Goal: Transaction & Acquisition: Purchase product/service

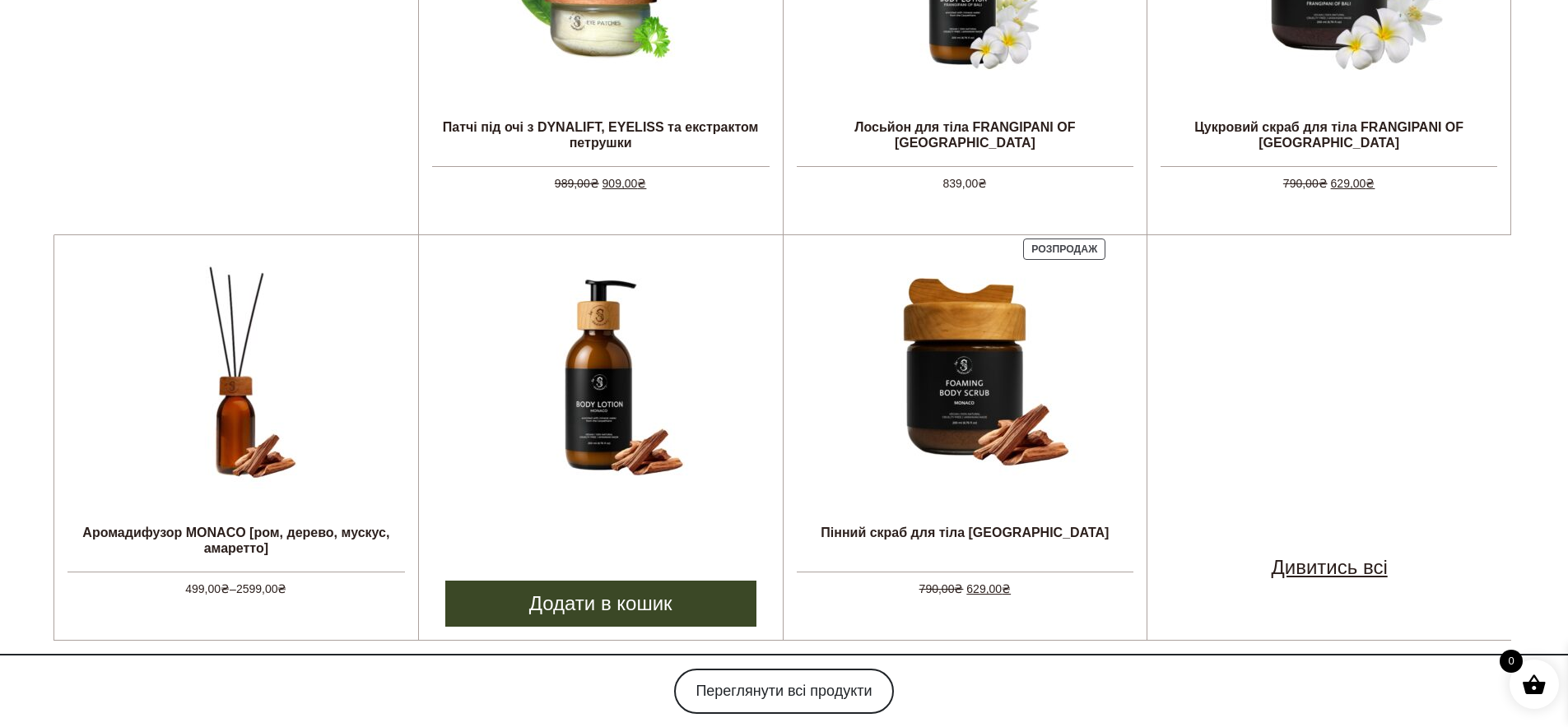
scroll to position [791, 0]
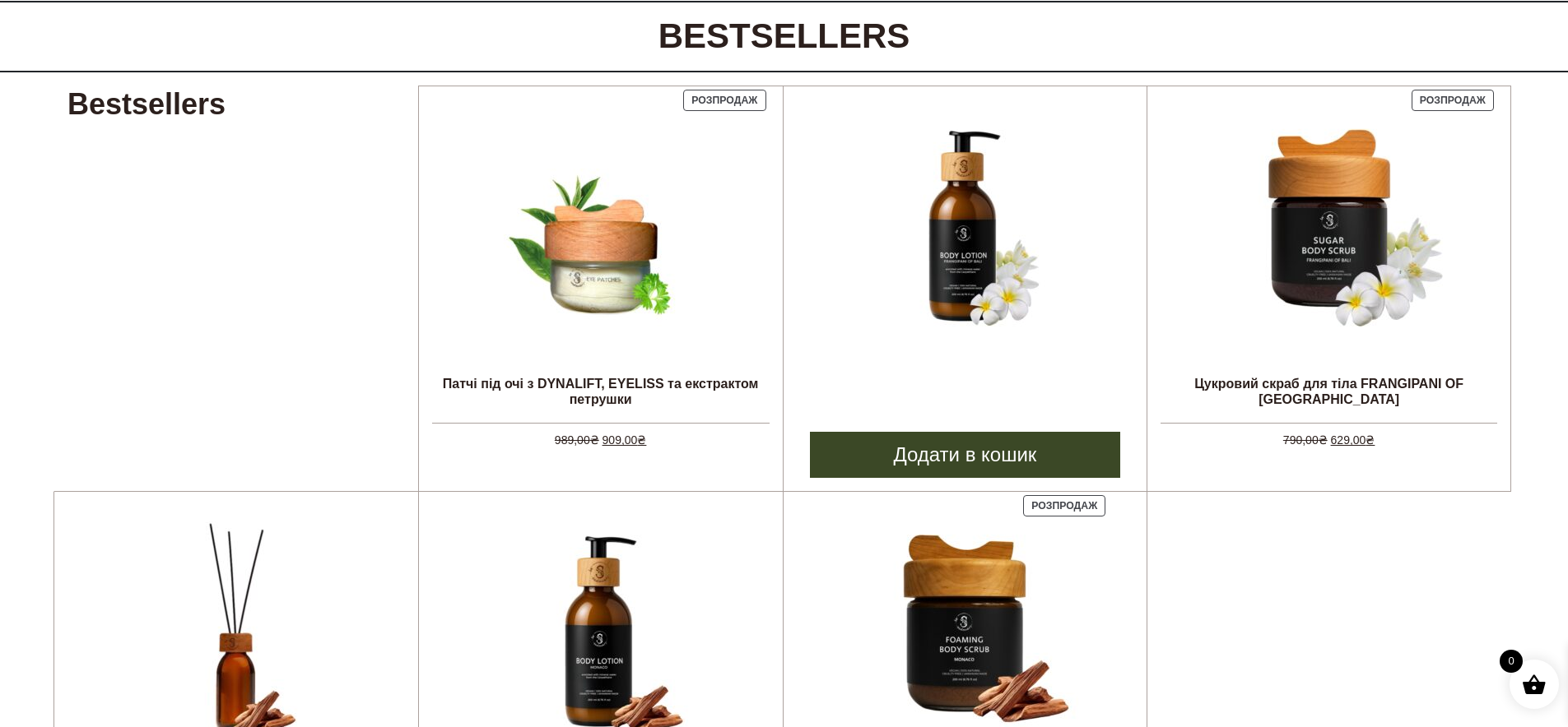
click at [959, 253] on img at bounding box center [964, 226] width 247 height 247
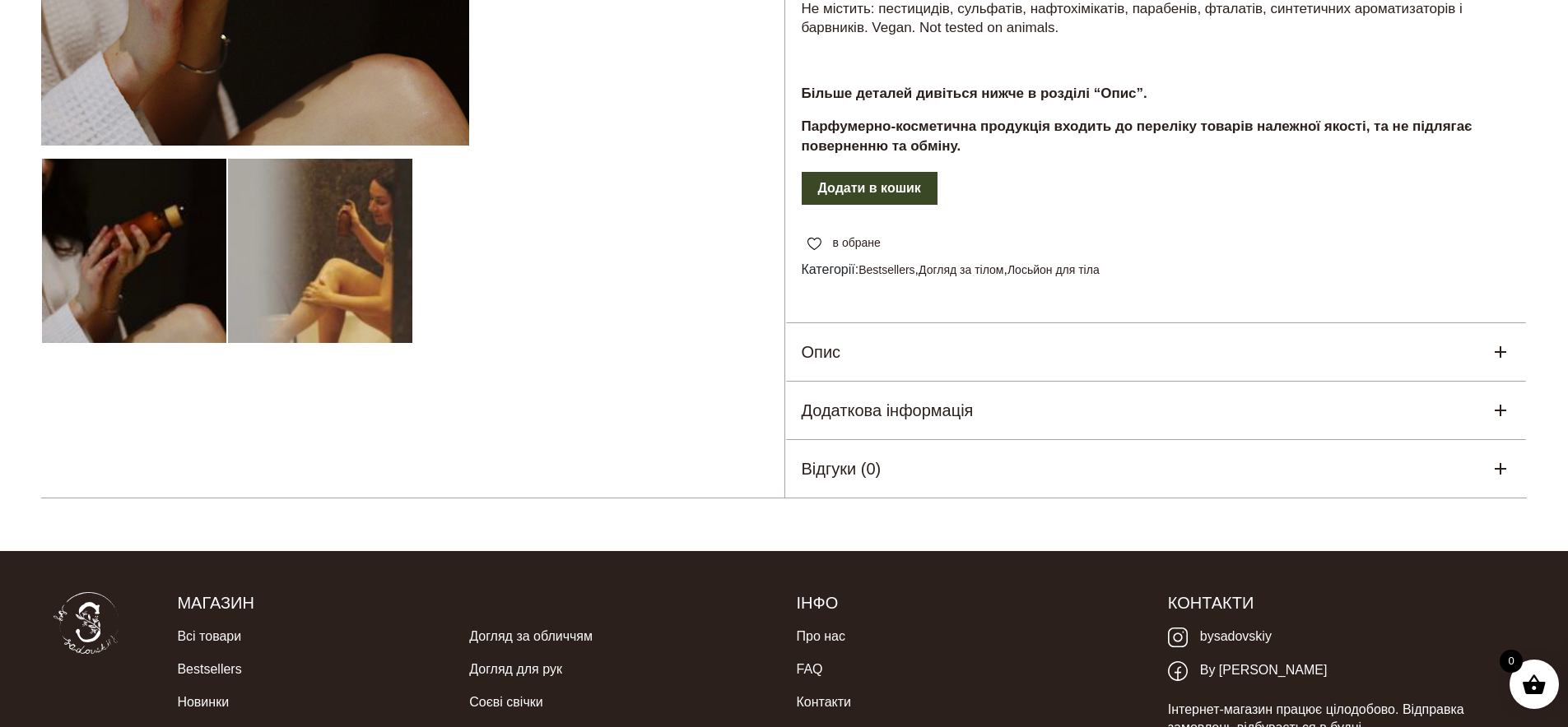
scroll to position [319, 0]
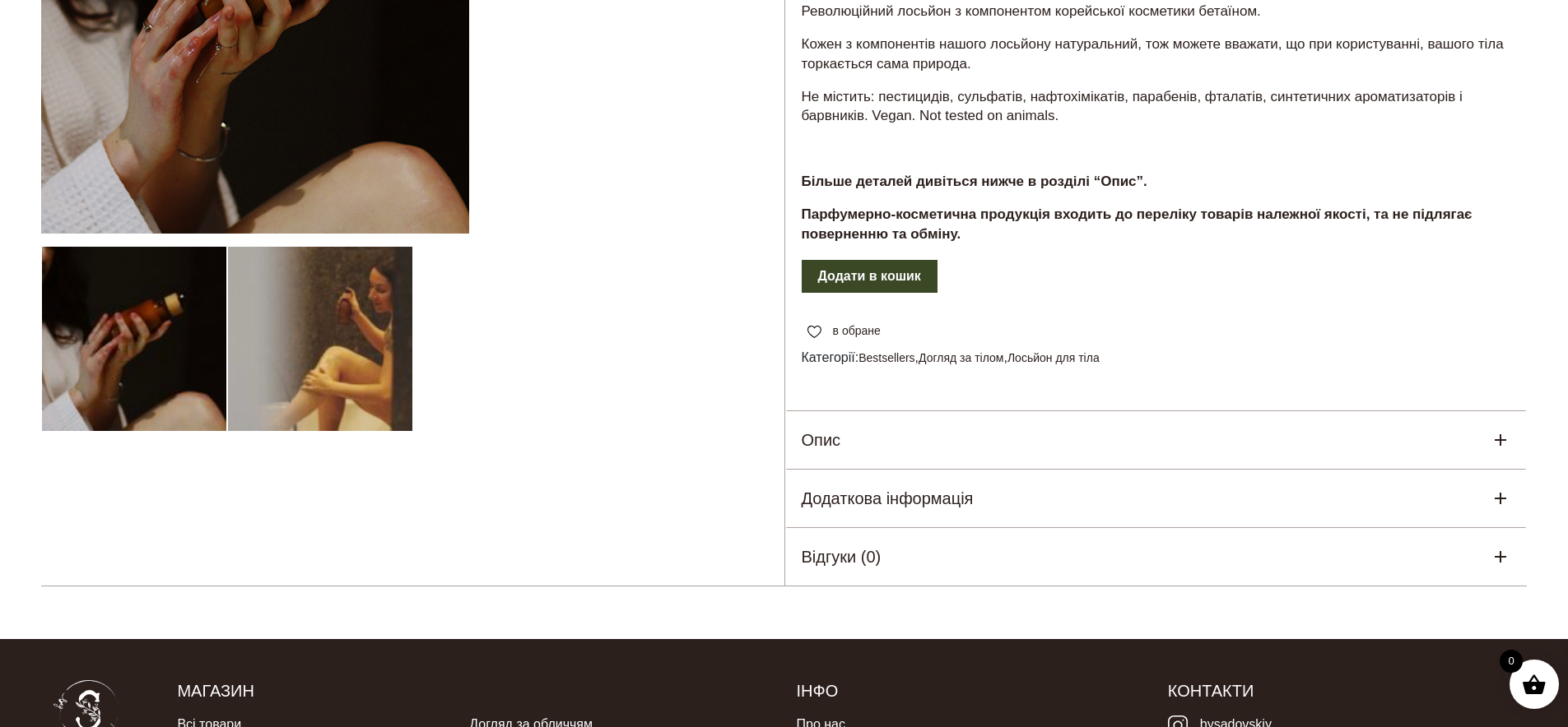
click at [816, 428] on h5 "Опис" at bounding box center [822, 440] width 40 height 24
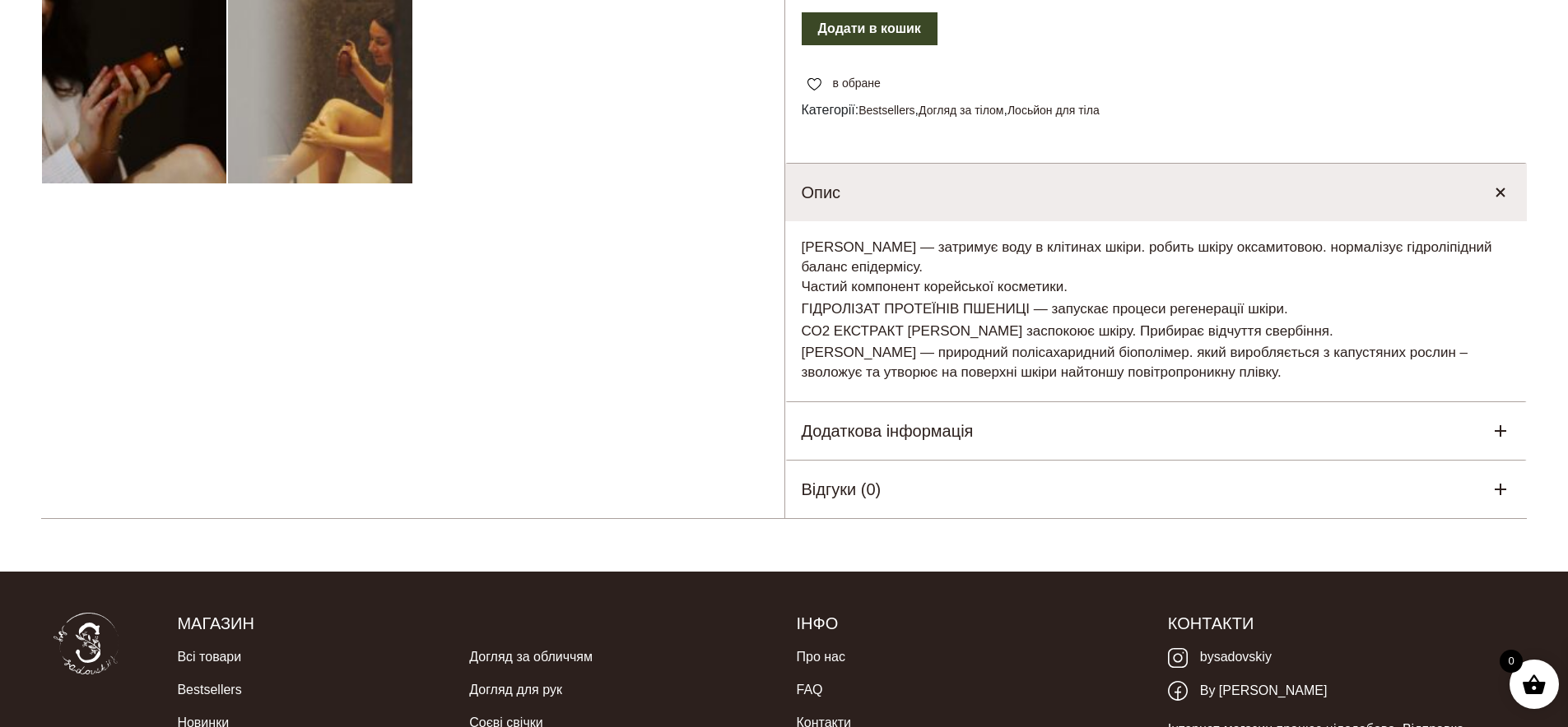
scroll to position [586, 0]
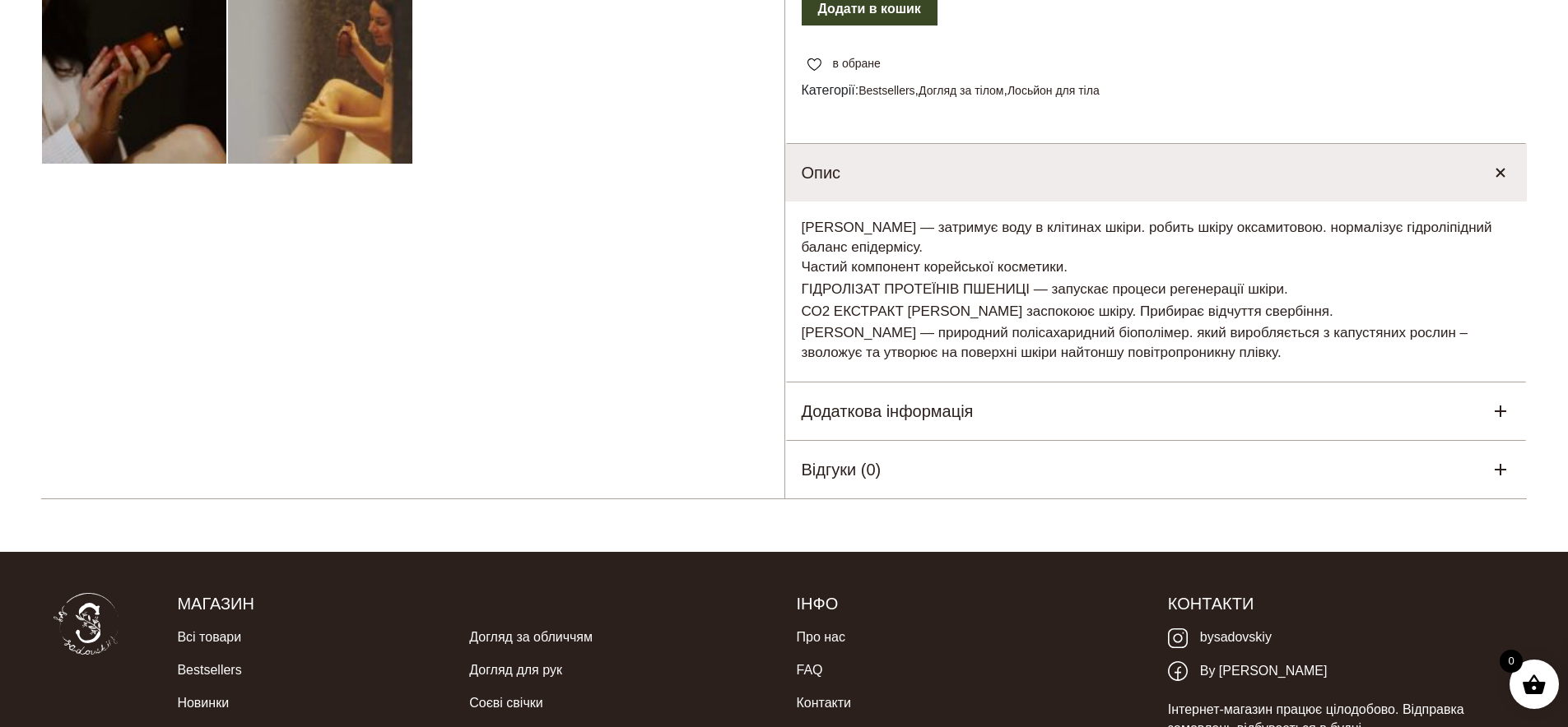
click at [911, 399] on h5 "Додаткова інформація" at bounding box center [888, 411] width 172 height 24
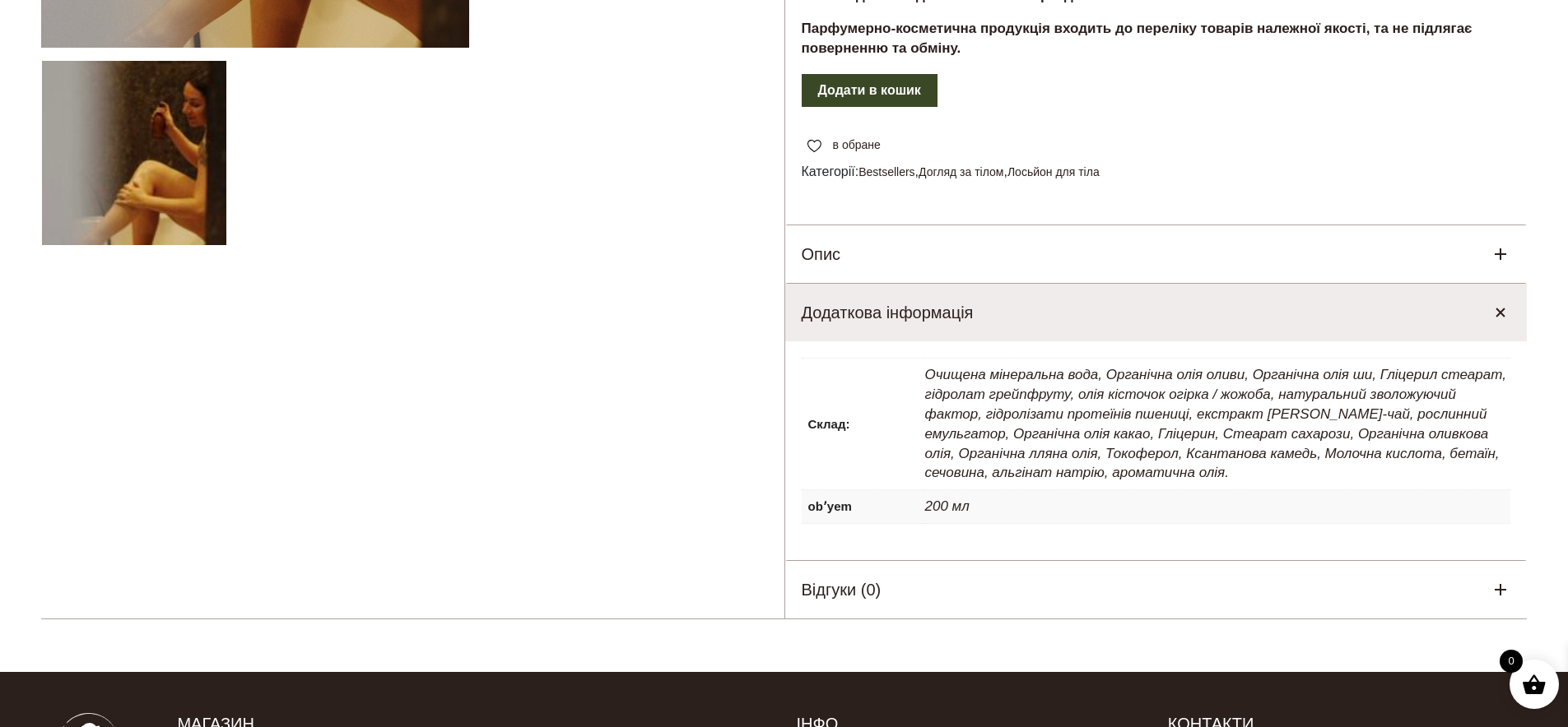
scroll to position [617, 0]
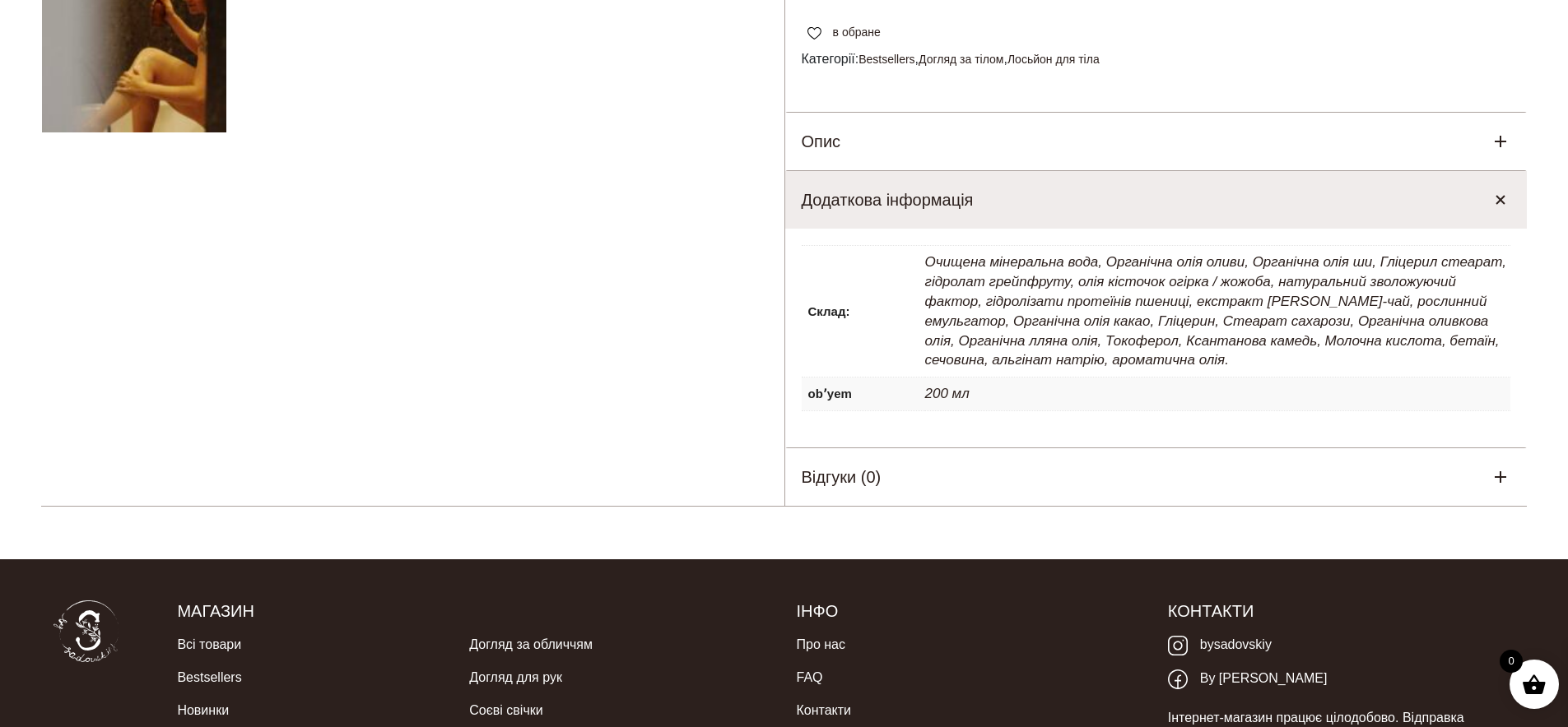
click at [1070, 112] on div "Опис" at bounding box center [1156, 141] width 742 height 58
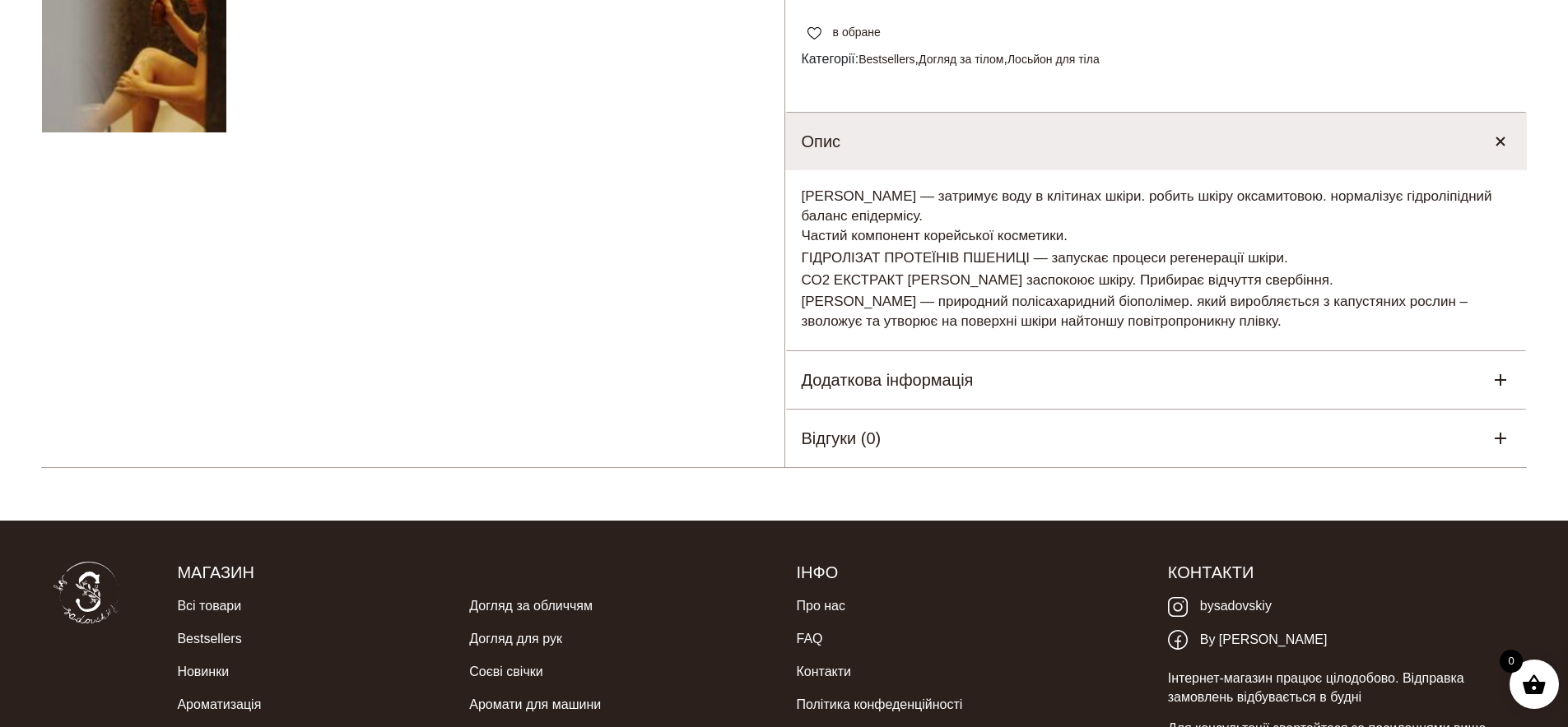
click at [1064, 112] on div "Опис" at bounding box center [1156, 141] width 742 height 58
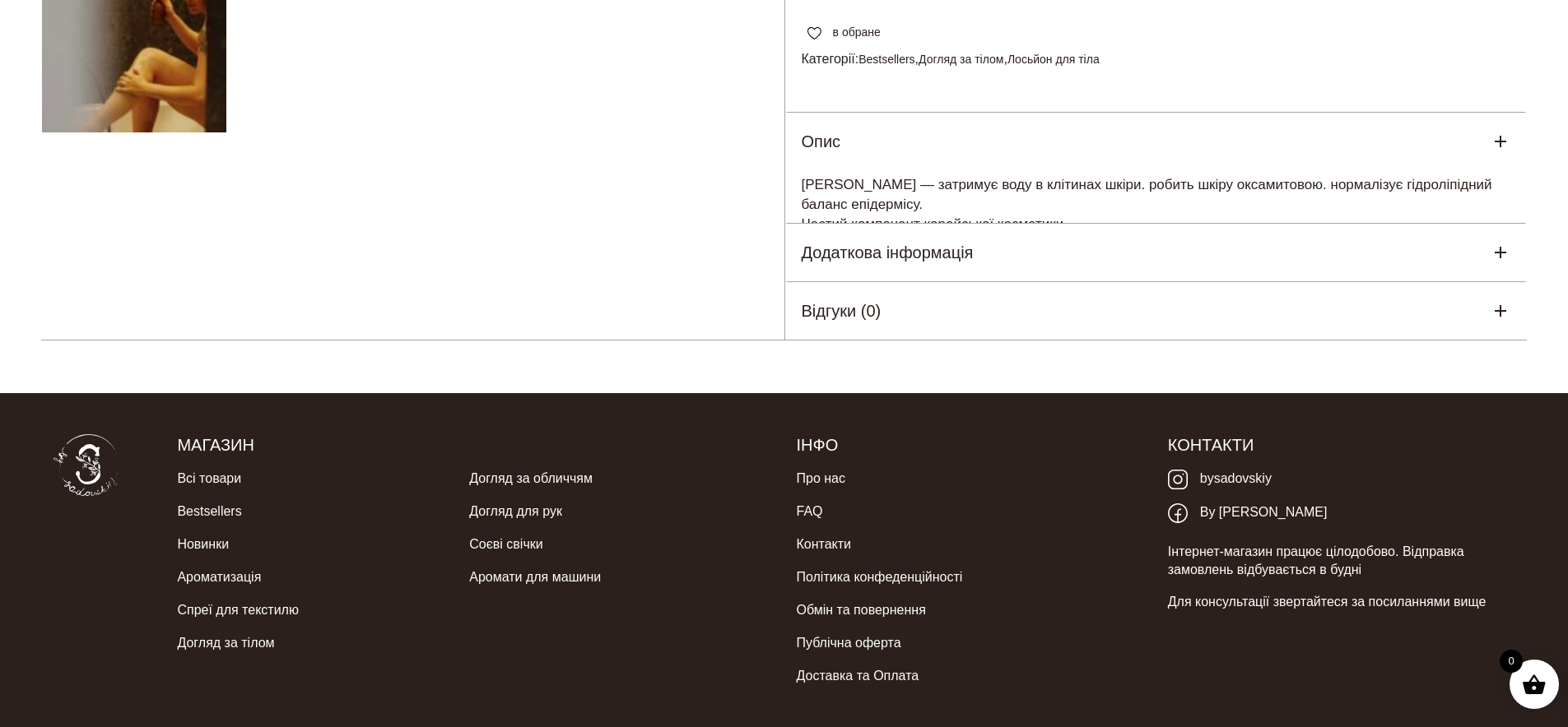
scroll to position [585, 0]
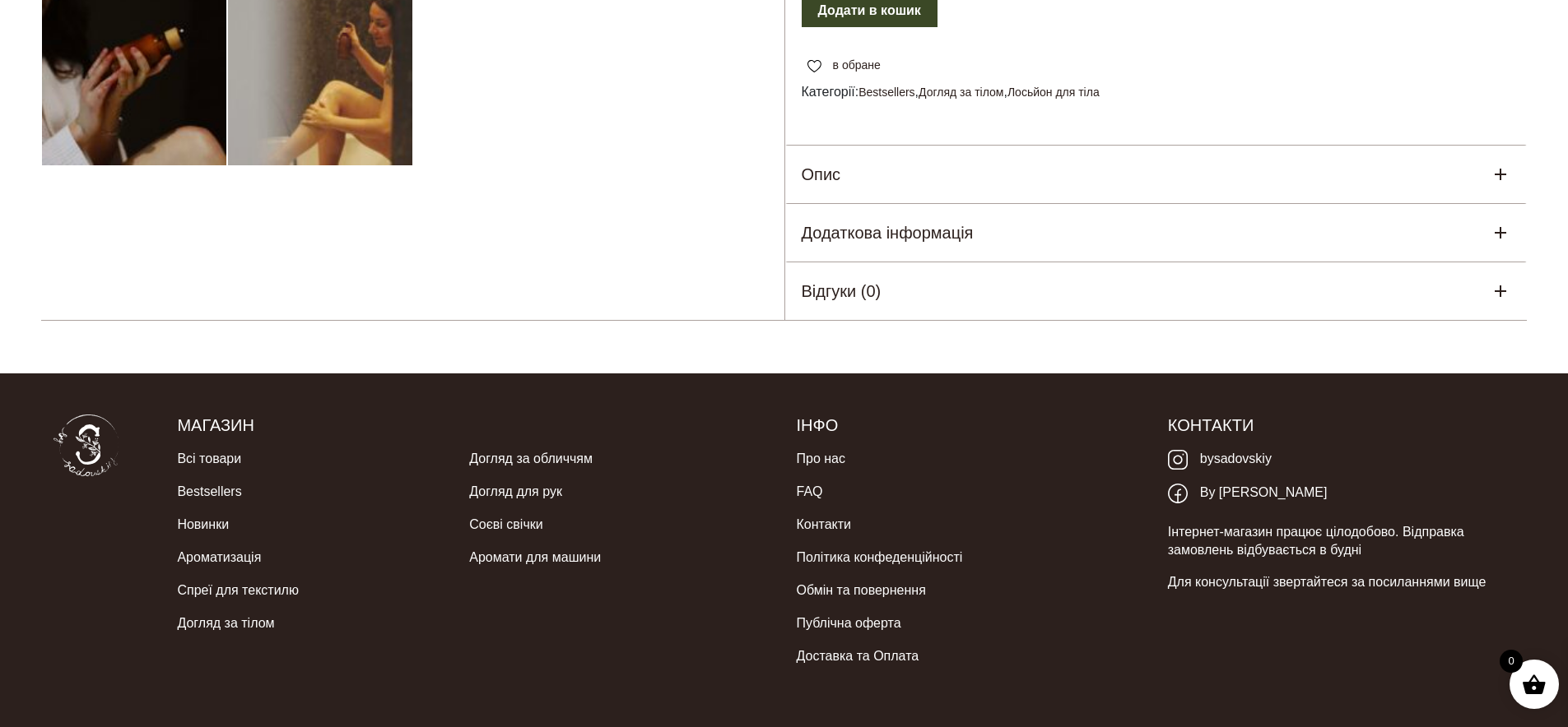
click at [1043, 146] on div "Опис" at bounding box center [1156, 175] width 742 height 58
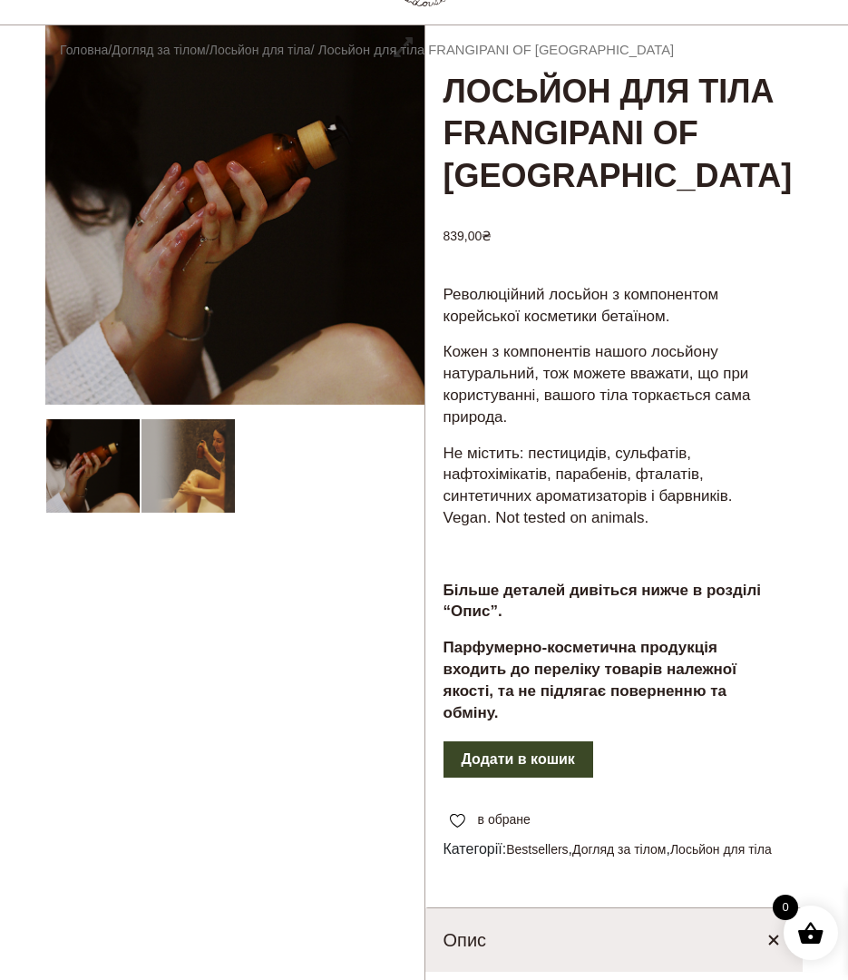
scroll to position [0, 0]
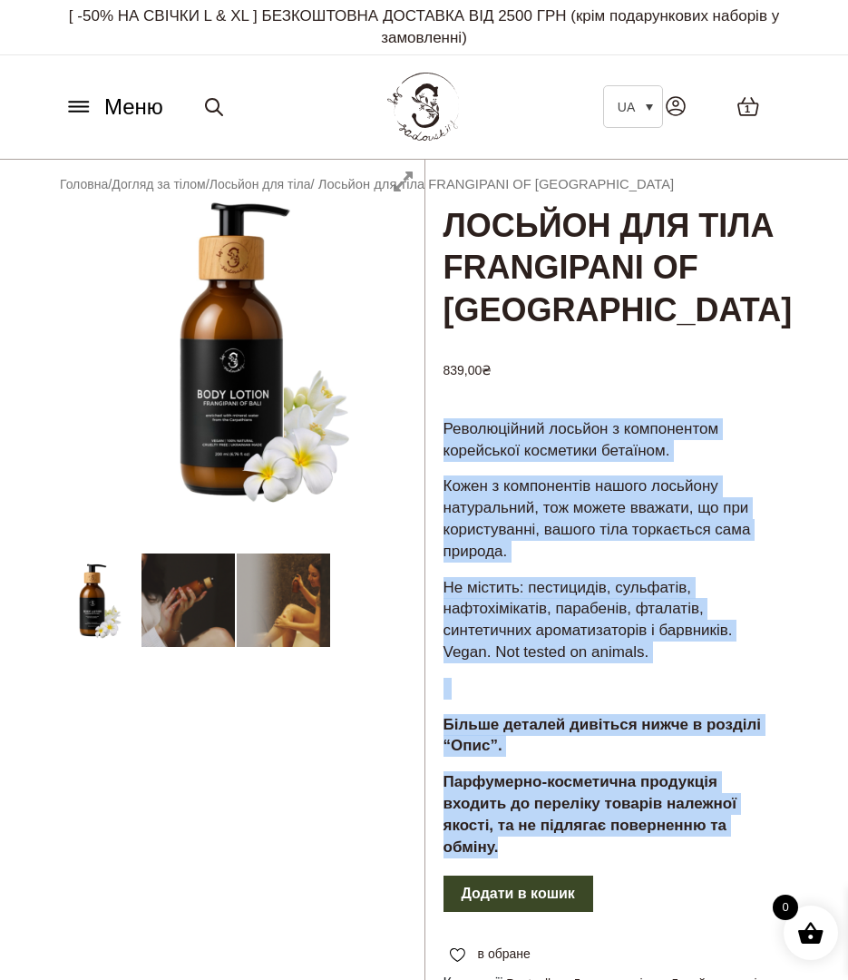
drag, startPoint x: 445, startPoint y: 385, endPoint x: 514, endPoint y: 805, distance: 425.9
click at [514, 801] on div "Революційний лосьйон з компонентом корейської косметики бетаїном. Кожен з компо…" at bounding box center [615, 645] width 378 height 458
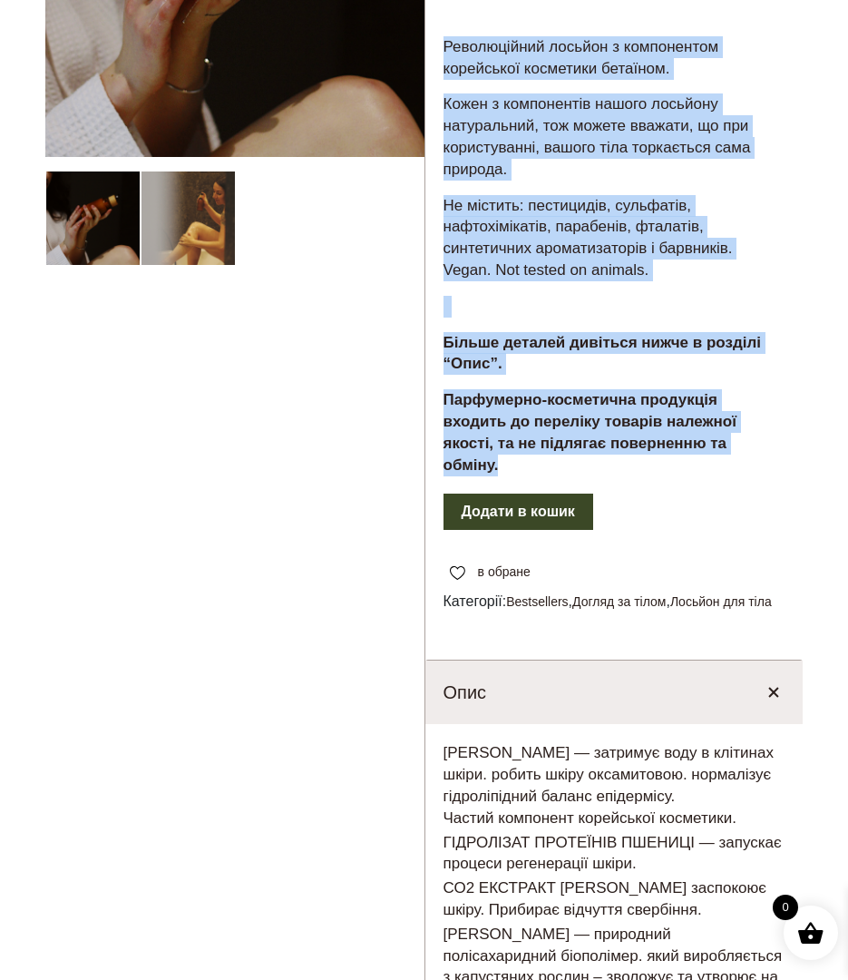
scroll to position [465, 0]
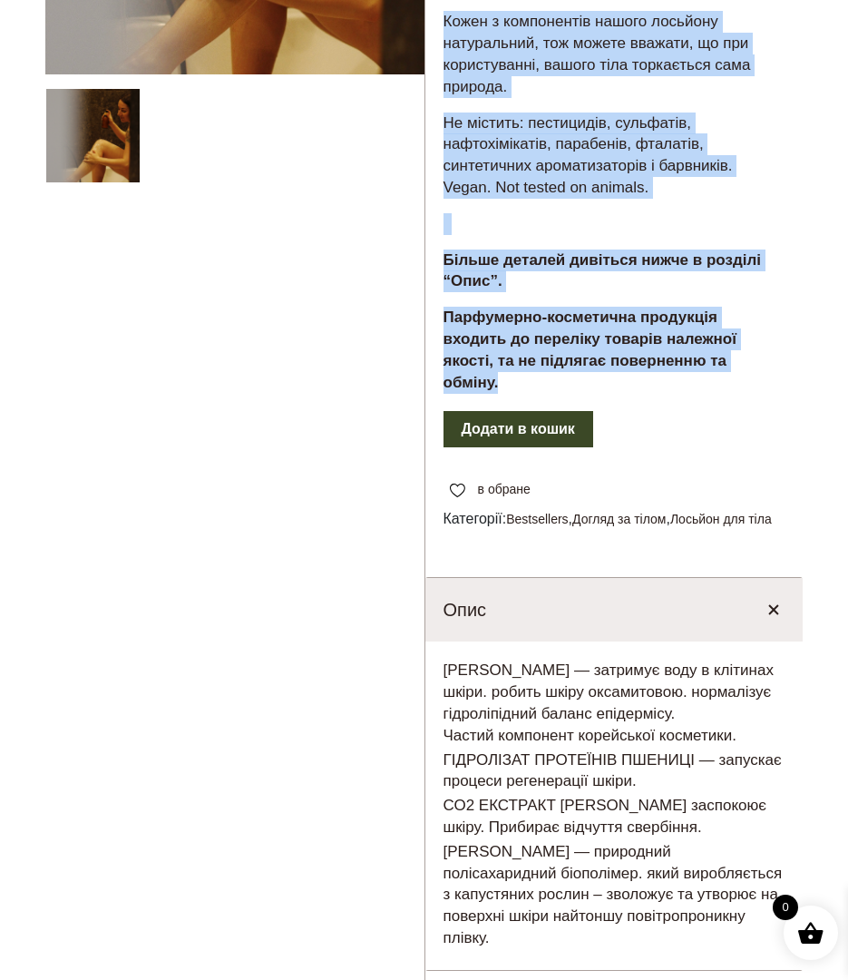
drag, startPoint x: 445, startPoint y: 649, endPoint x: 627, endPoint y: 908, distance: 317.2
click at [634, 801] on div "БЕТАЇН — затримує воду в клітинах шкіри. робить шкіру оксамитовою. нормалізує г…" at bounding box center [615, 806] width 378 height 328
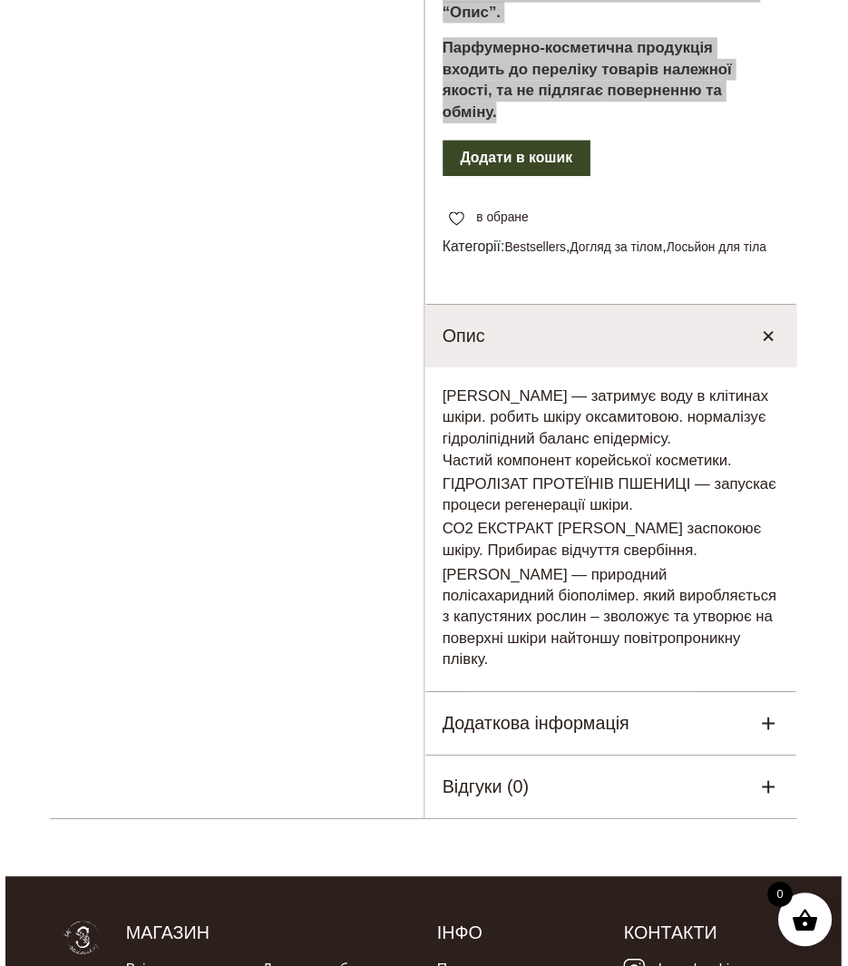
scroll to position [0, 0]
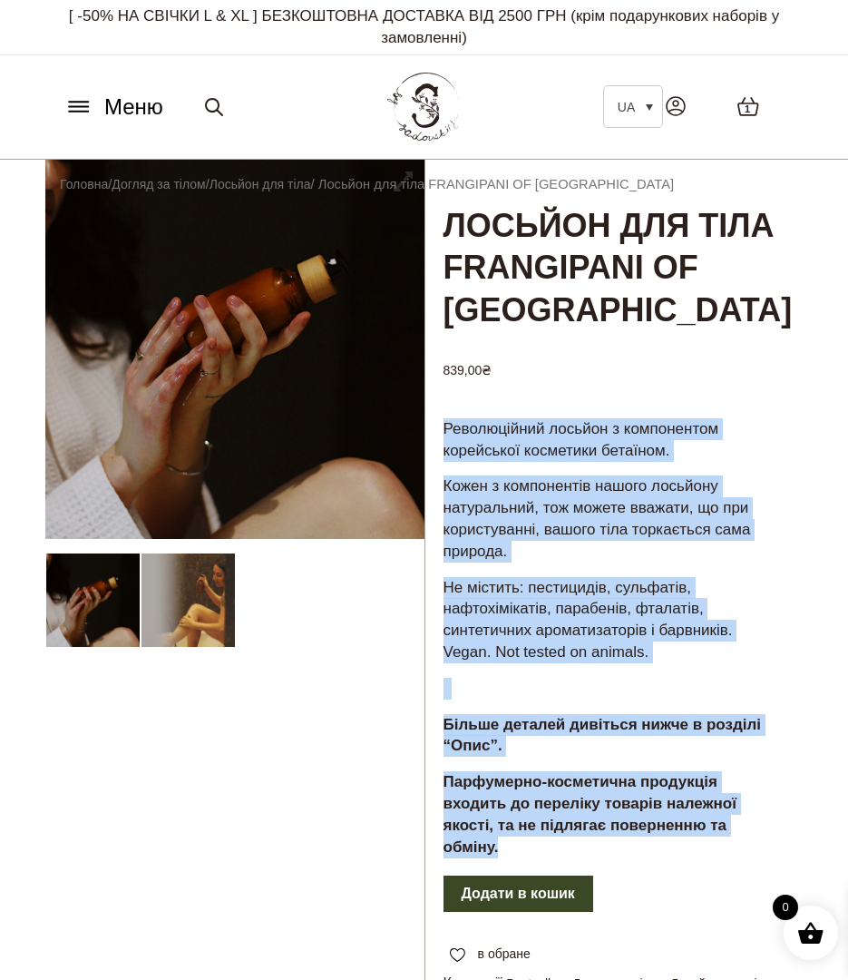
click at [85, 113] on icon at bounding box center [78, 106] width 29 height 19
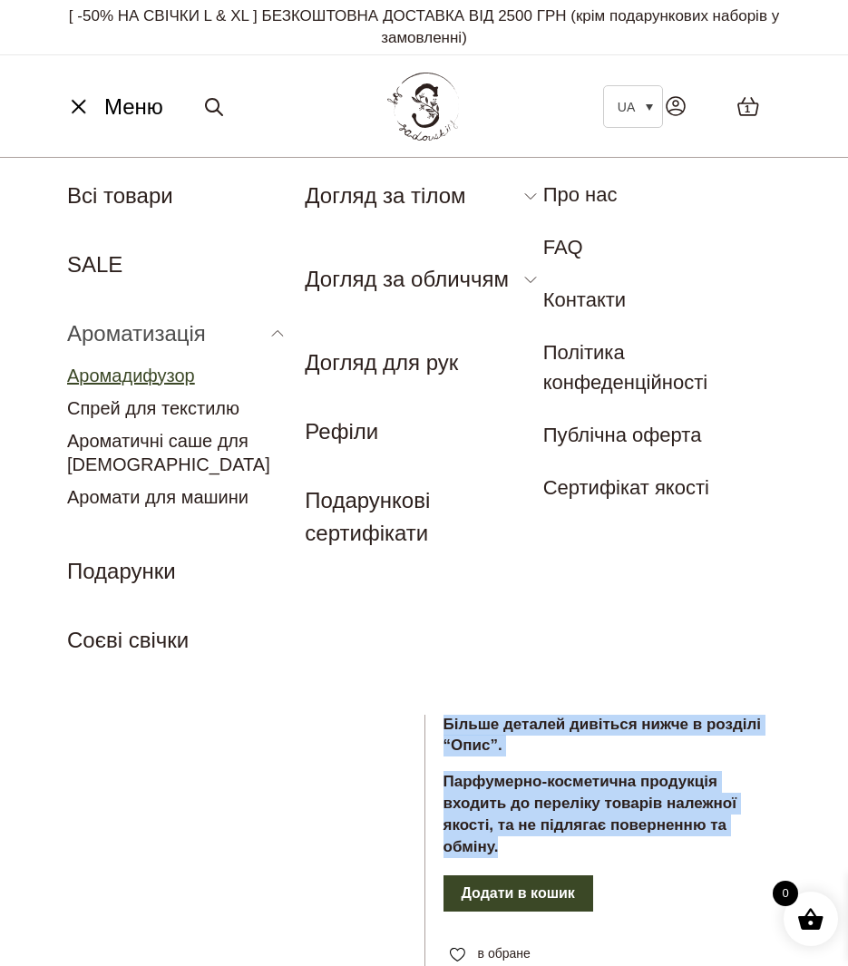
click at [148, 374] on link "Аромадифузор" at bounding box center [131, 376] width 128 height 20
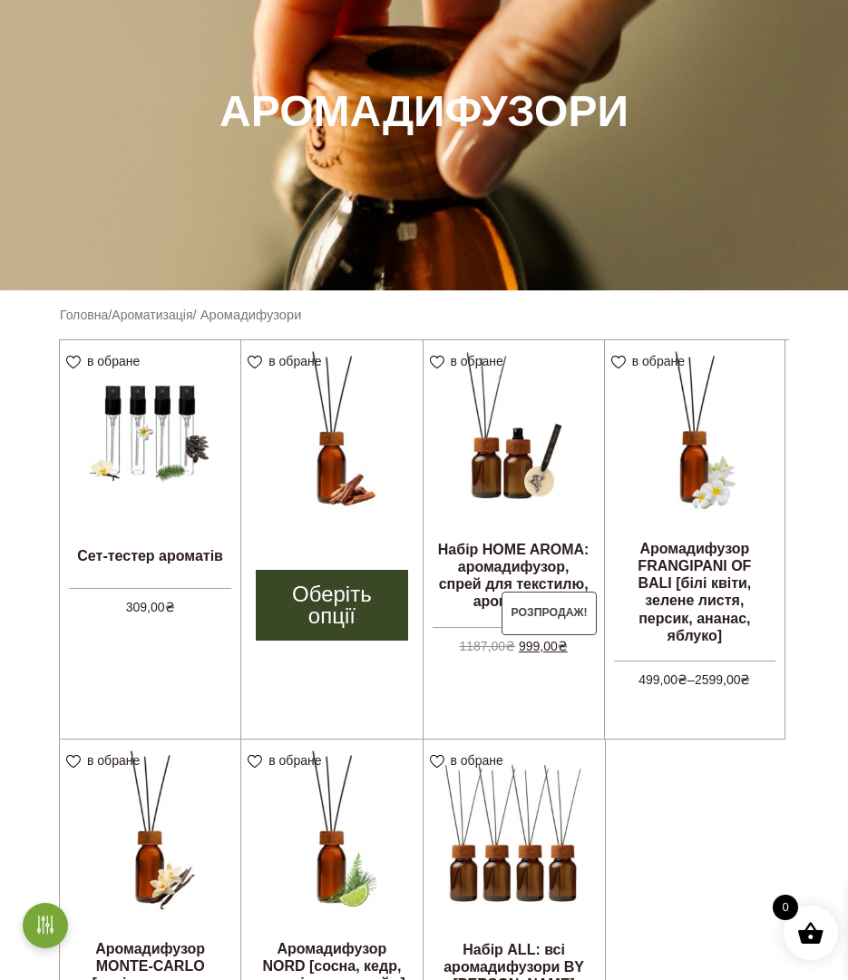
click at [343, 470] on img at bounding box center [331, 430] width 181 height 181
click at [319, 603] on link "Оберіть опції" at bounding box center [332, 605] width 152 height 71
click at [316, 610] on link "Оберіть опції" at bounding box center [332, 605] width 152 height 71
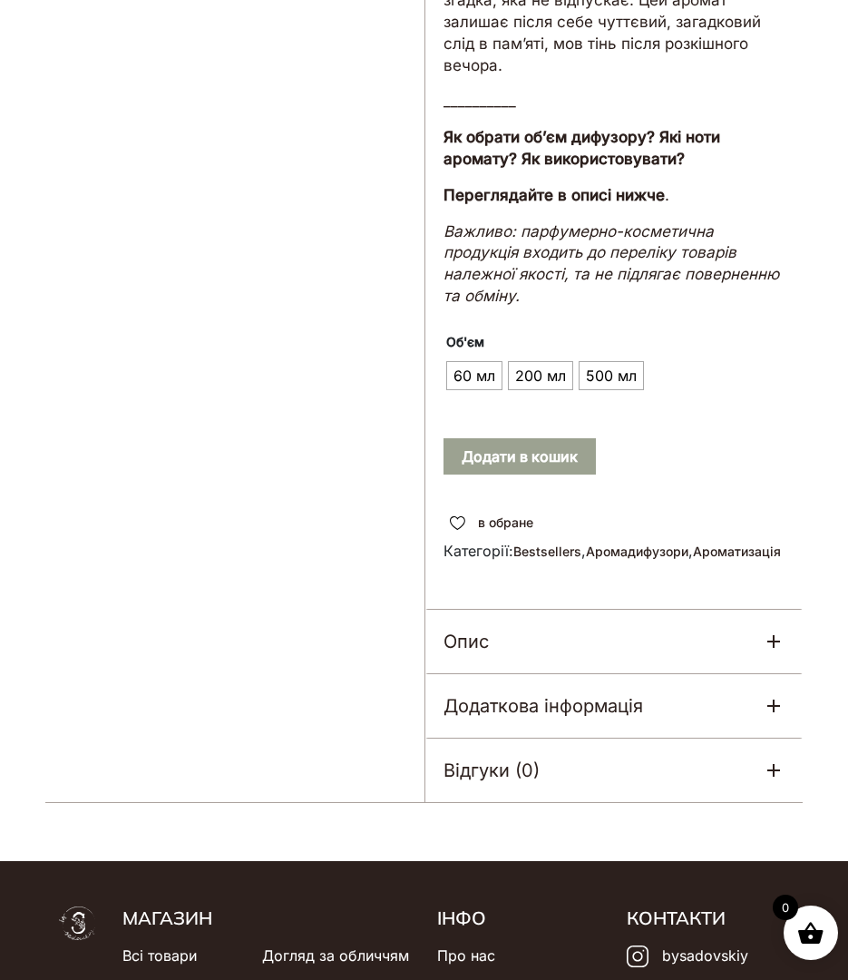
scroll to position [1309, 0]
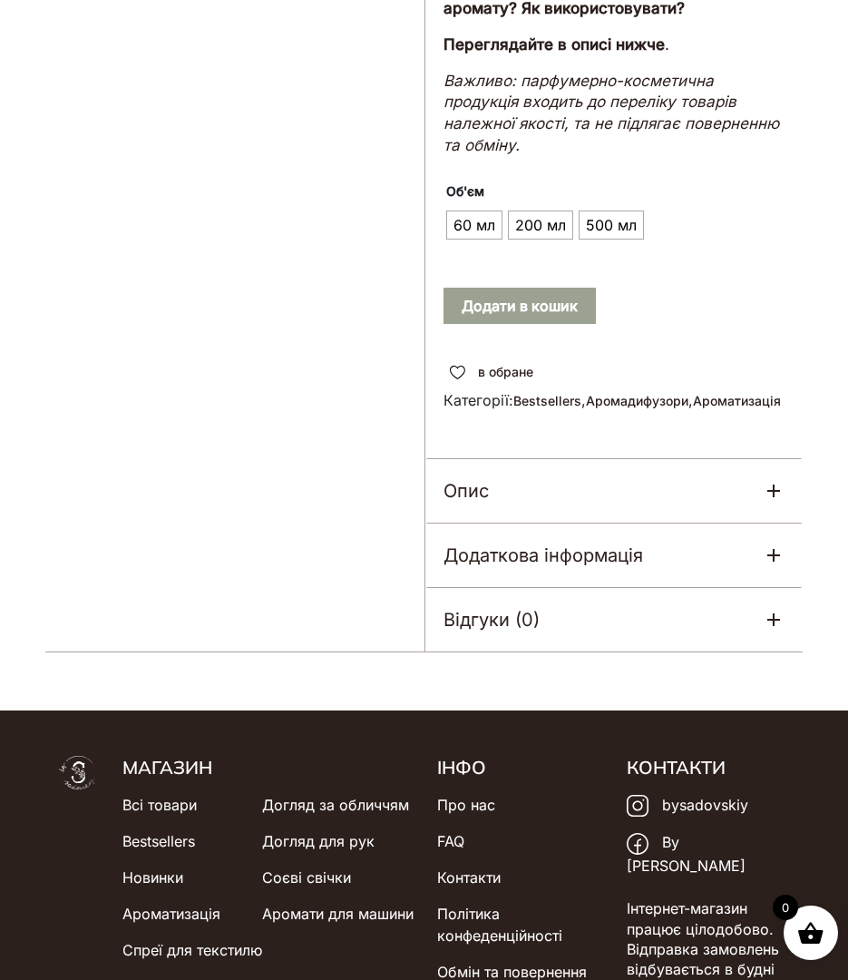
click at [501, 459] on div "Опис" at bounding box center [615, 491] width 378 height 64
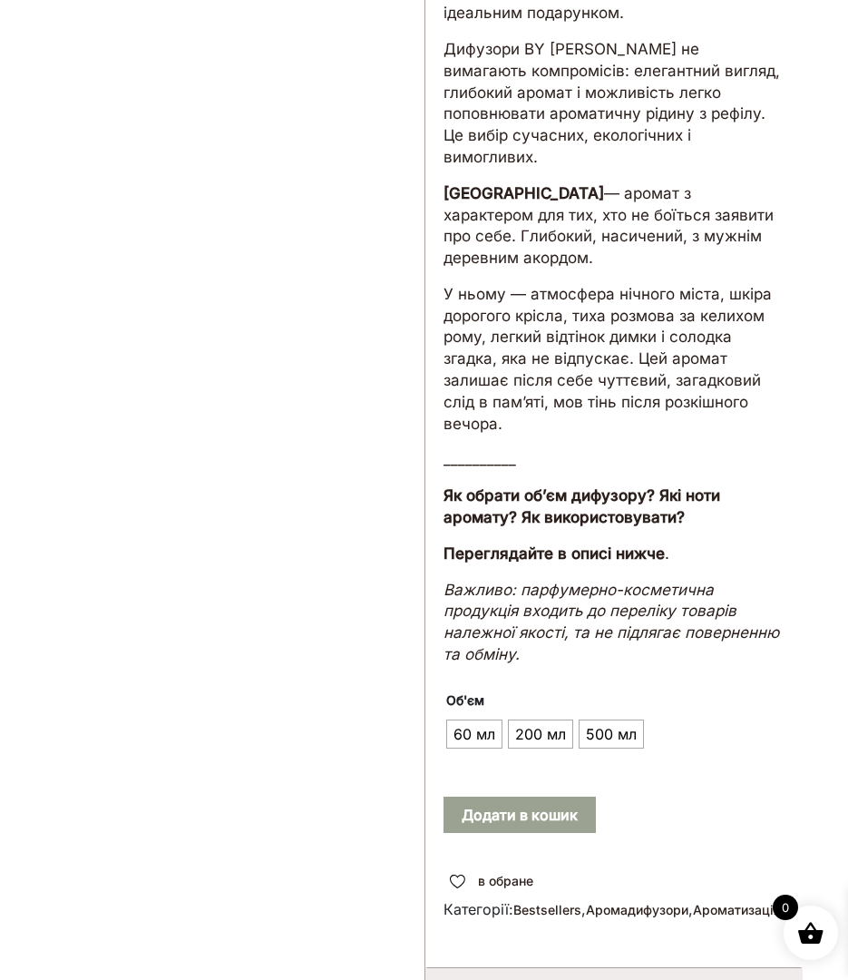
scroll to position [0, 0]
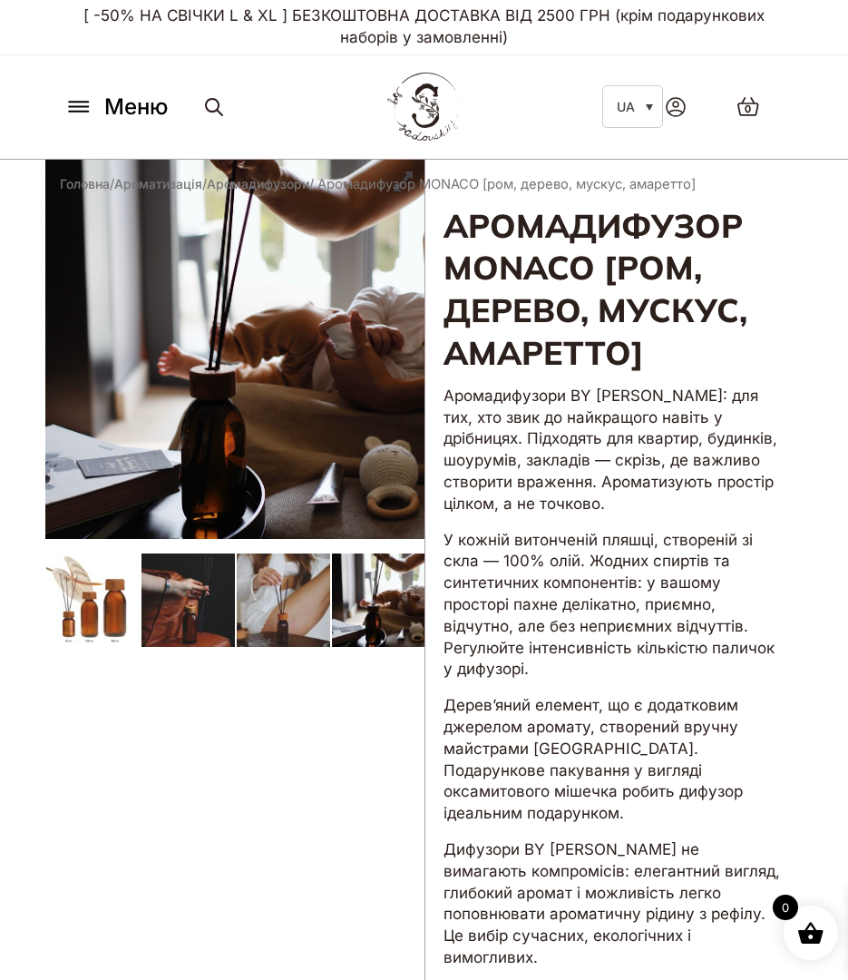
click at [152, 47] on p "[ -50% НА СВІЧКИ L & XL ] БЕЗКОШТОВНА ДОСТАВКА ВІД 2500 ГРН (крім подарункових …" at bounding box center [424, 27] width 730 height 54
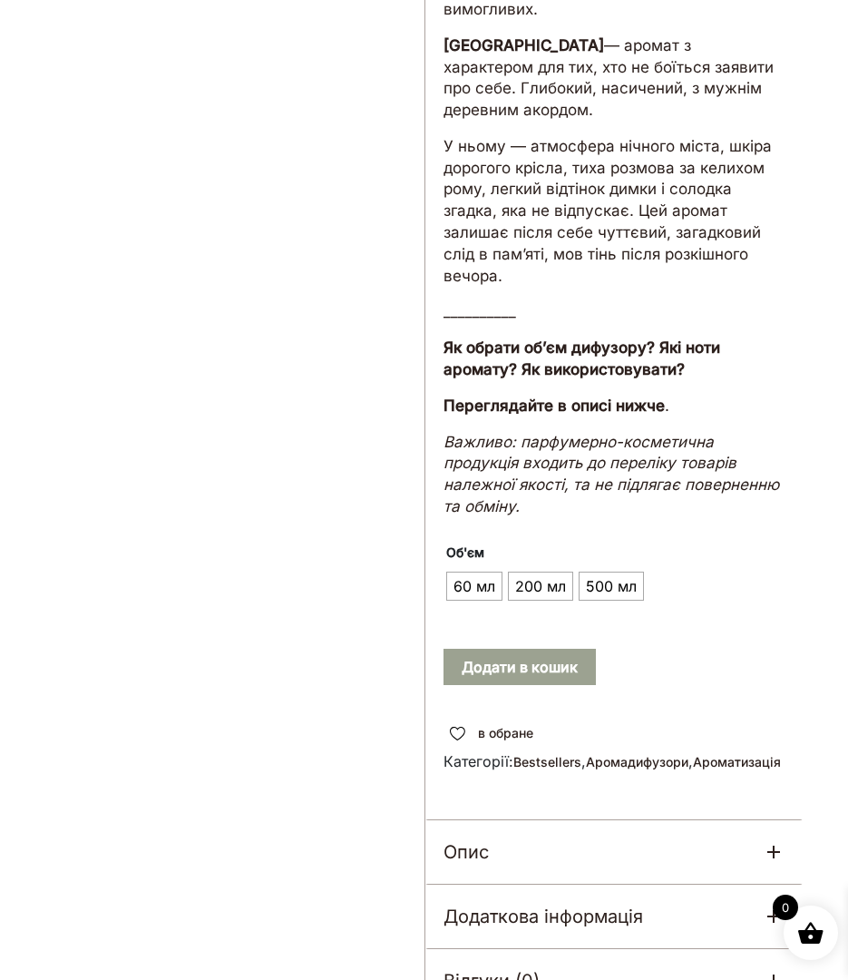
scroll to position [1043, 0]
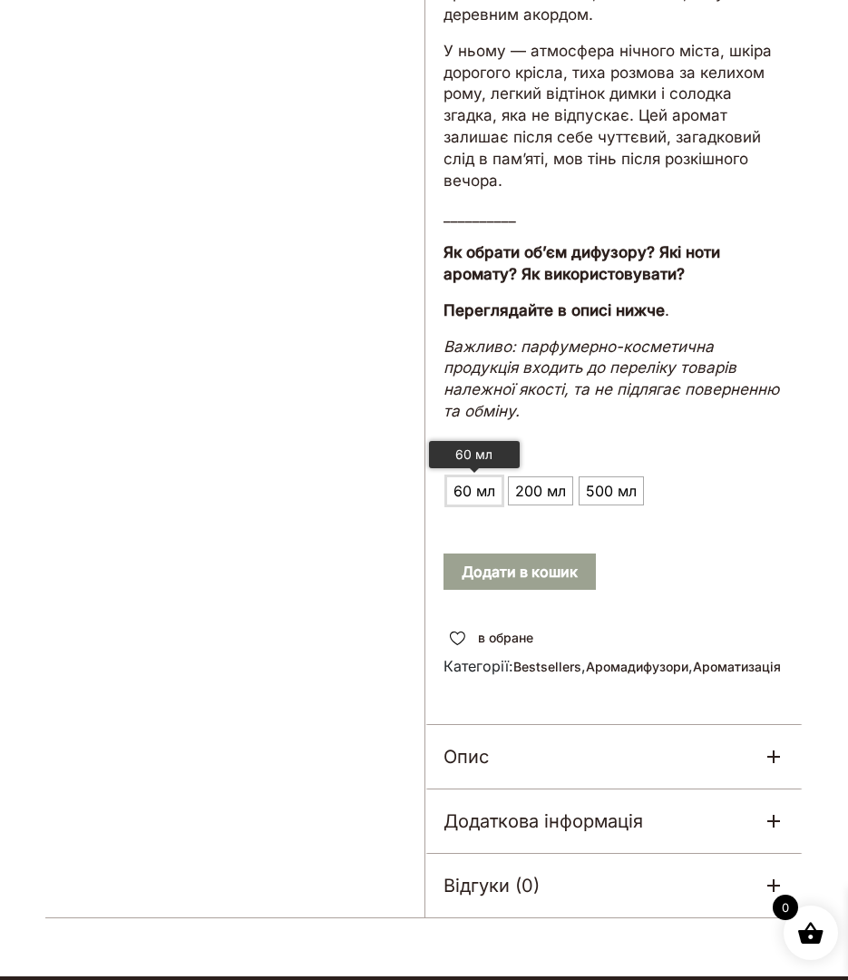
click at [480, 476] on span "60 мл" at bounding box center [474, 490] width 51 height 29
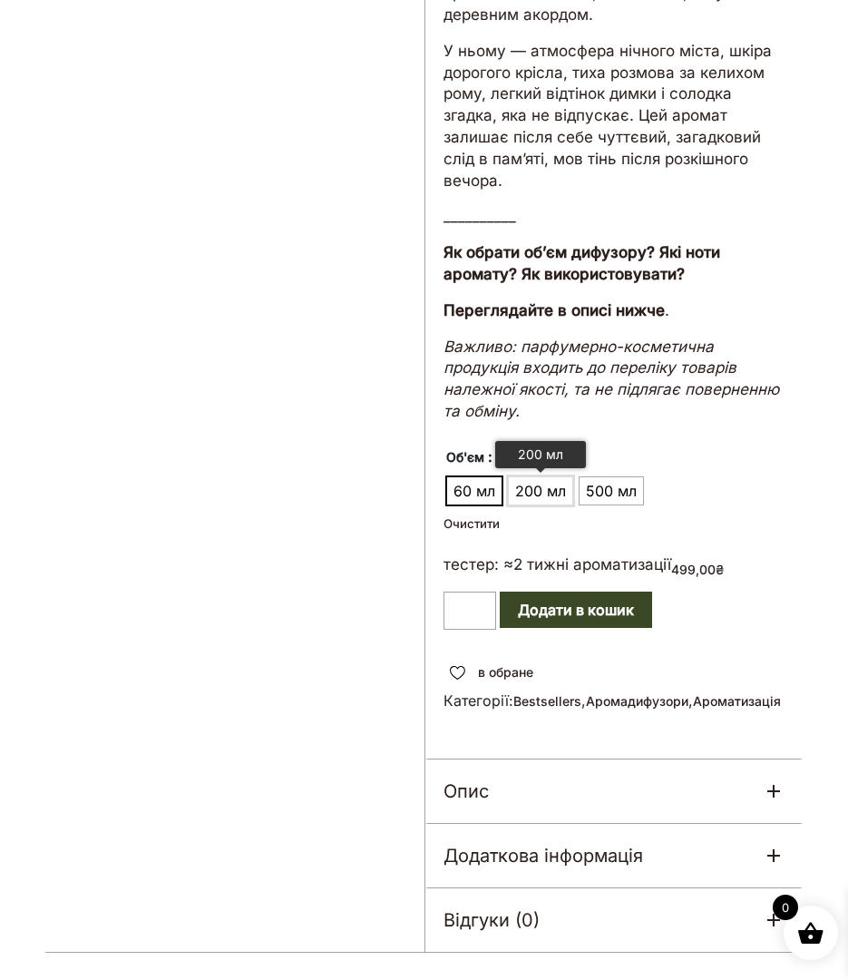
click at [518, 476] on span "200 мл" at bounding box center [541, 490] width 60 height 29
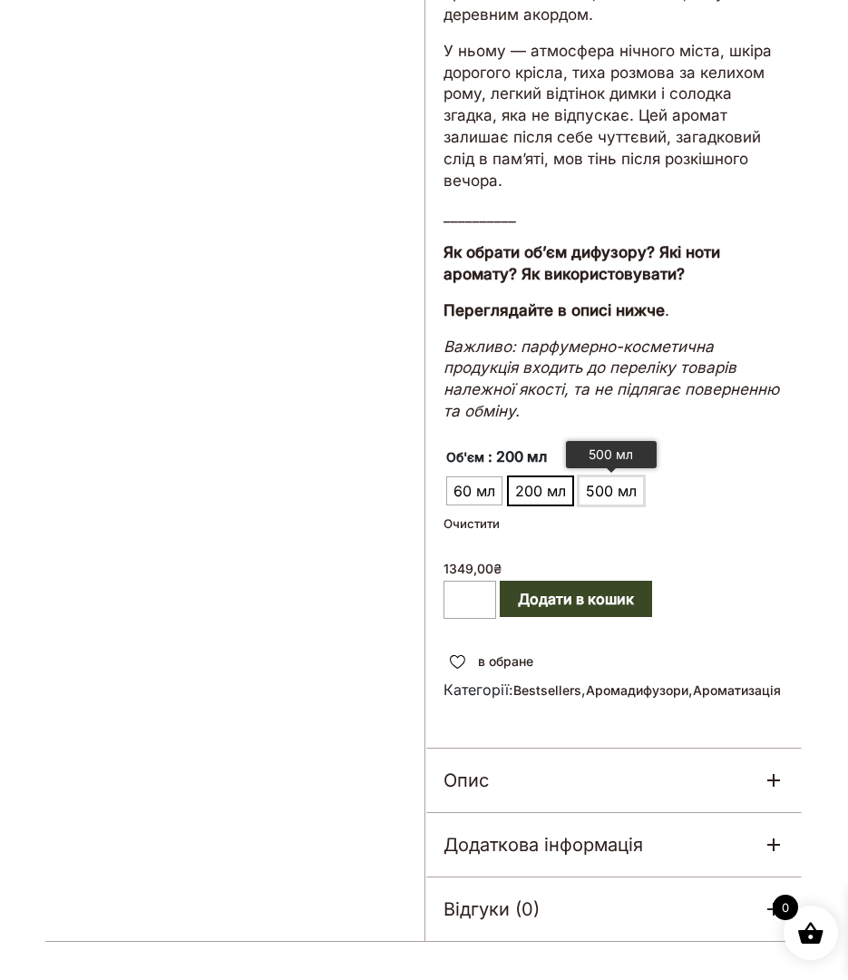
click at [636, 476] on span "500 мл" at bounding box center [612, 490] width 60 height 29
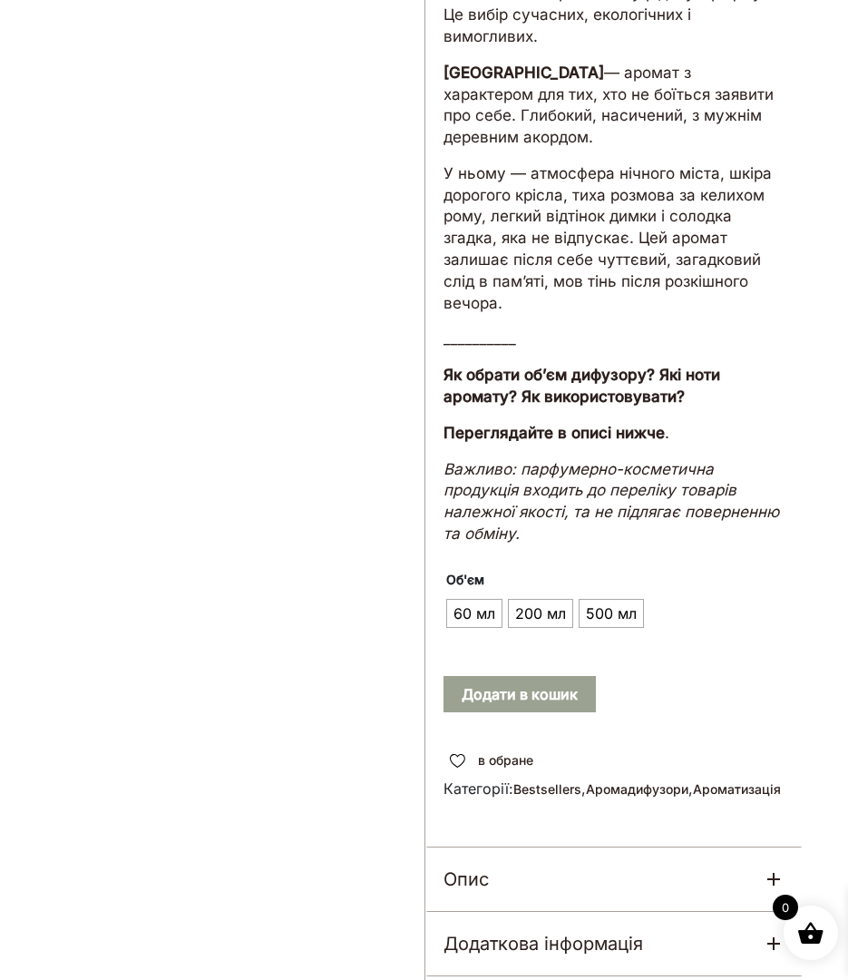
scroll to position [893, 0]
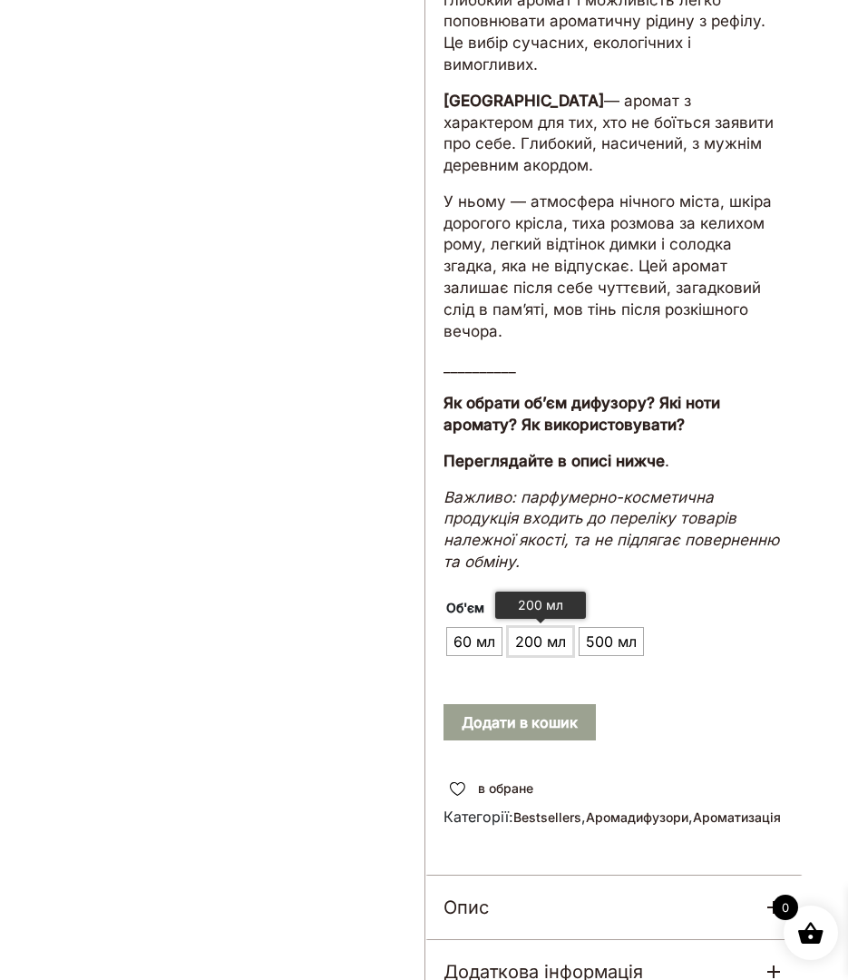
click at [543, 627] on span "200 мл" at bounding box center [541, 641] width 60 height 29
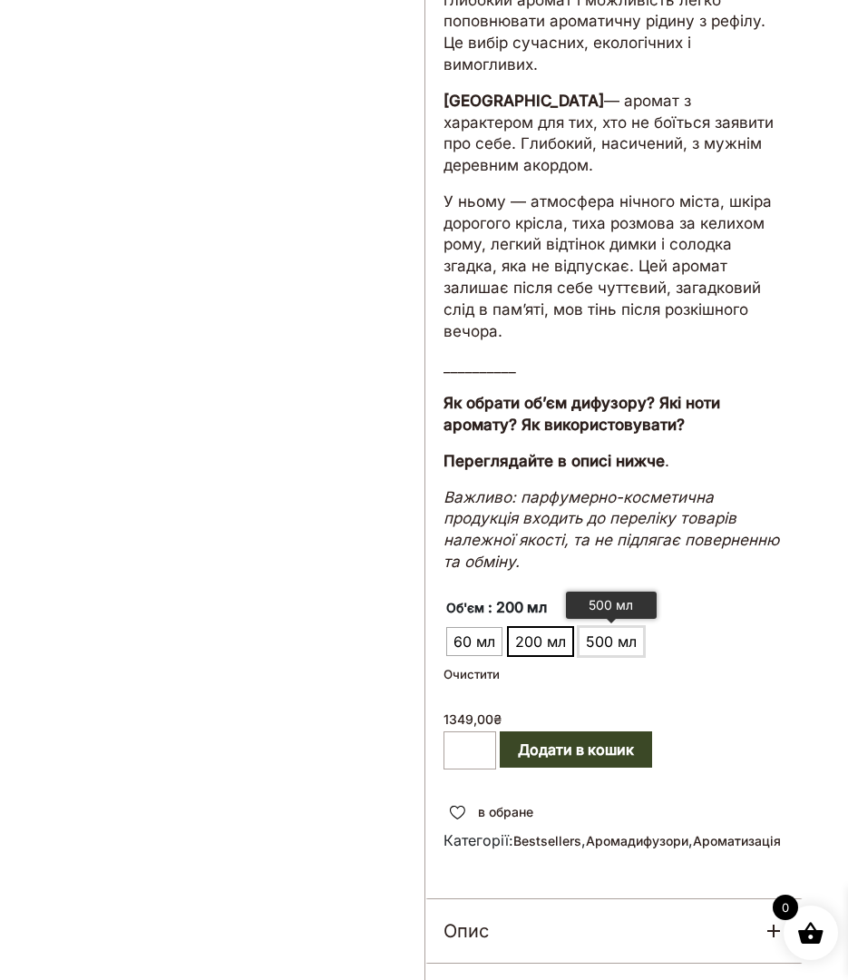
click at [580, 628] on li "500 мл" at bounding box center [612, 641] width 64 height 27
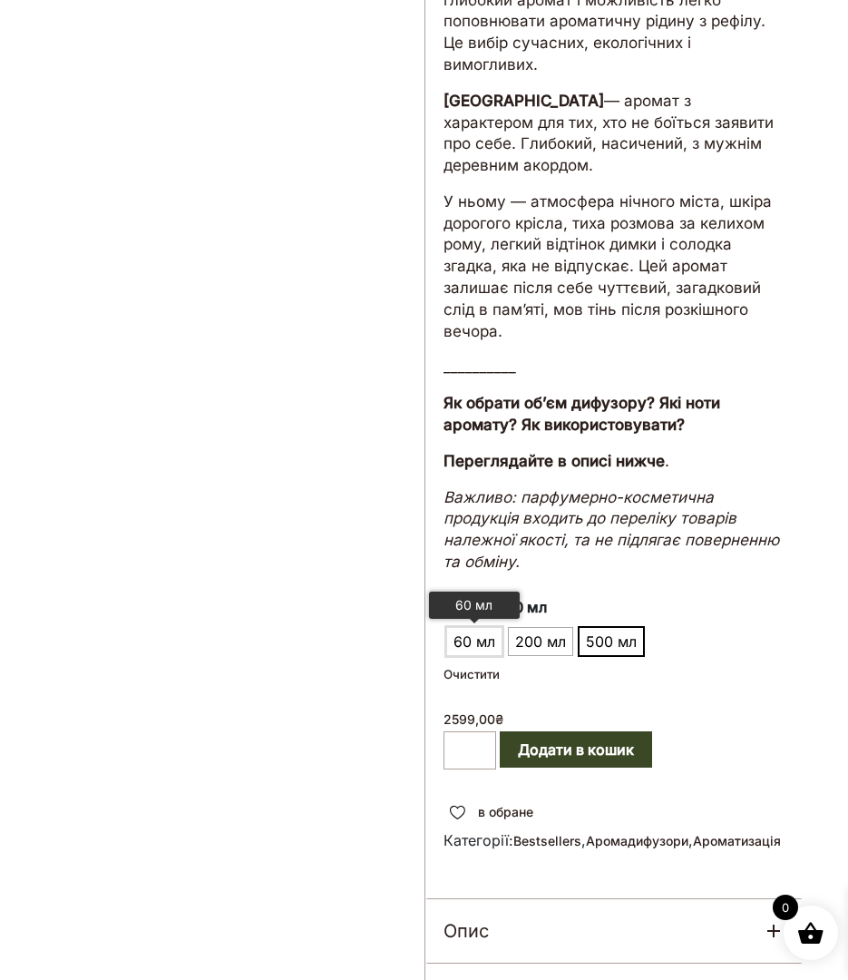
click at [456, 627] on span "60 мл" at bounding box center [474, 641] width 51 height 29
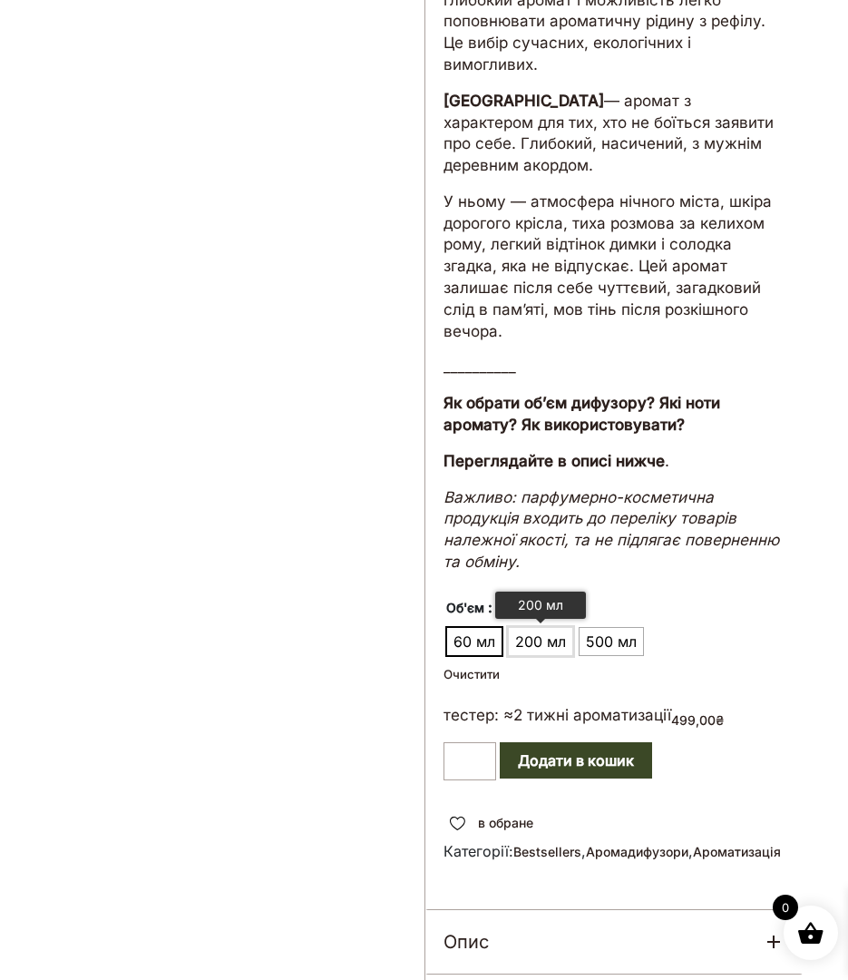
click at [554, 627] on span "200 мл" at bounding box center [541, 641] width 60 height 29
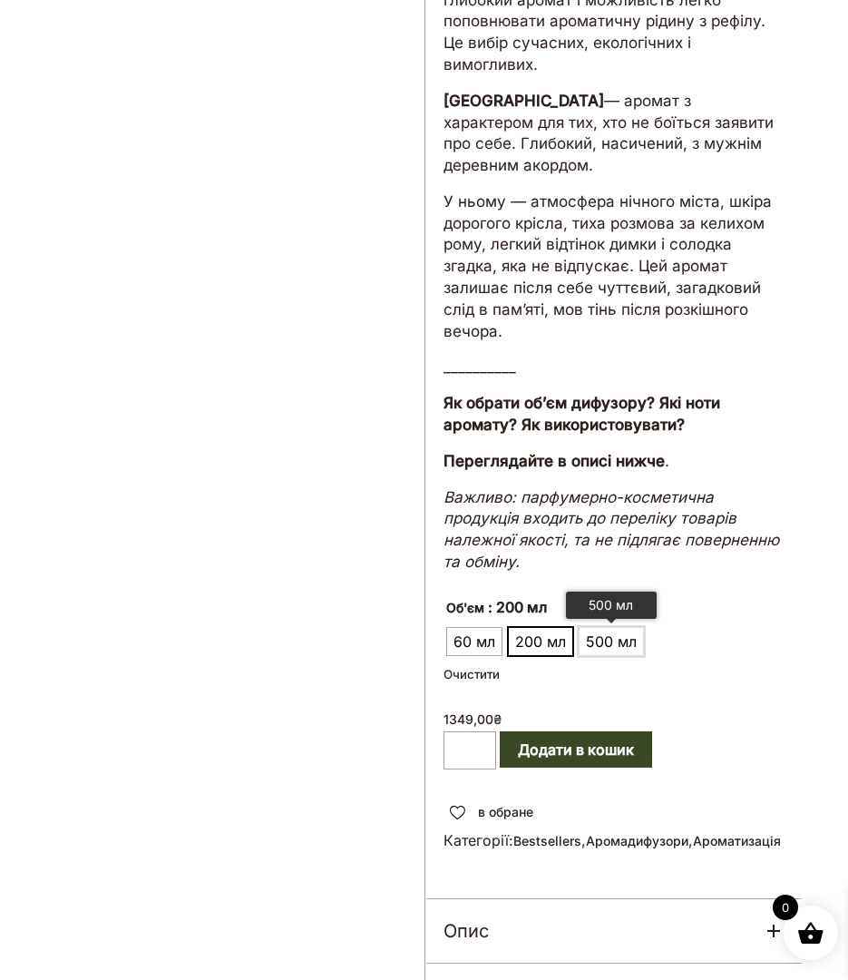
click at [594, 627] on span "500 мл" at bounding box center [612, 641] width 60 height 29
click at [454, 667] on link "Очистити" at bounding box center [472, 674] width 56 height 15
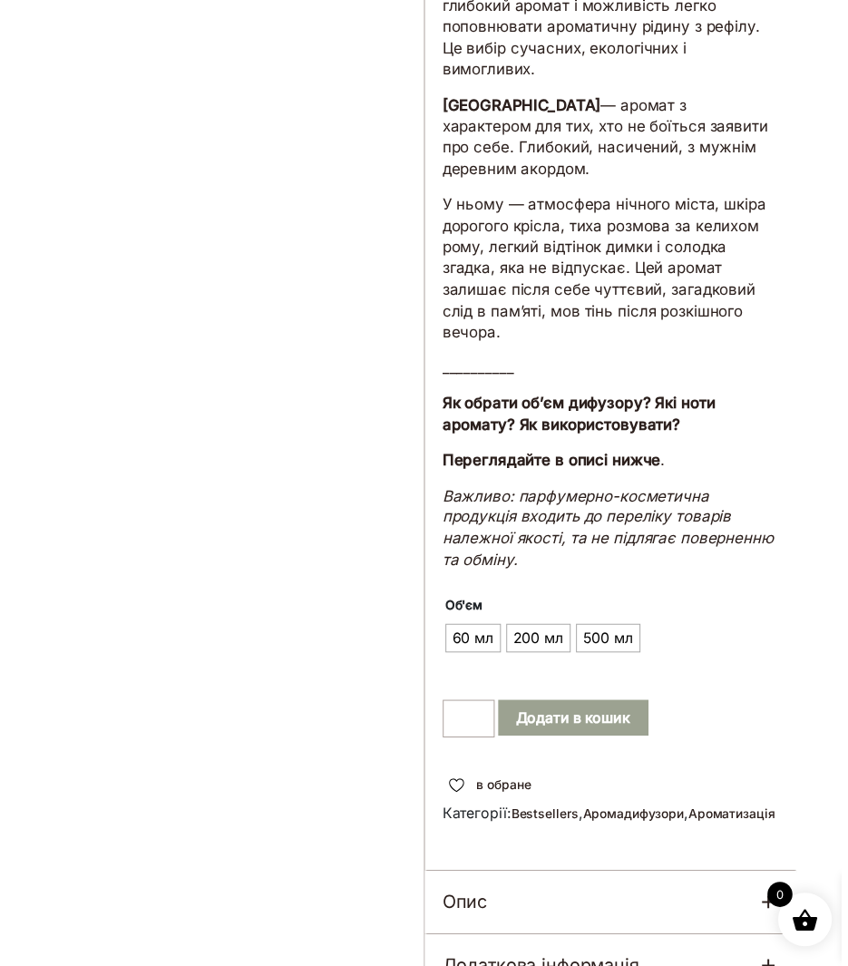
scroll to position [0, 0]
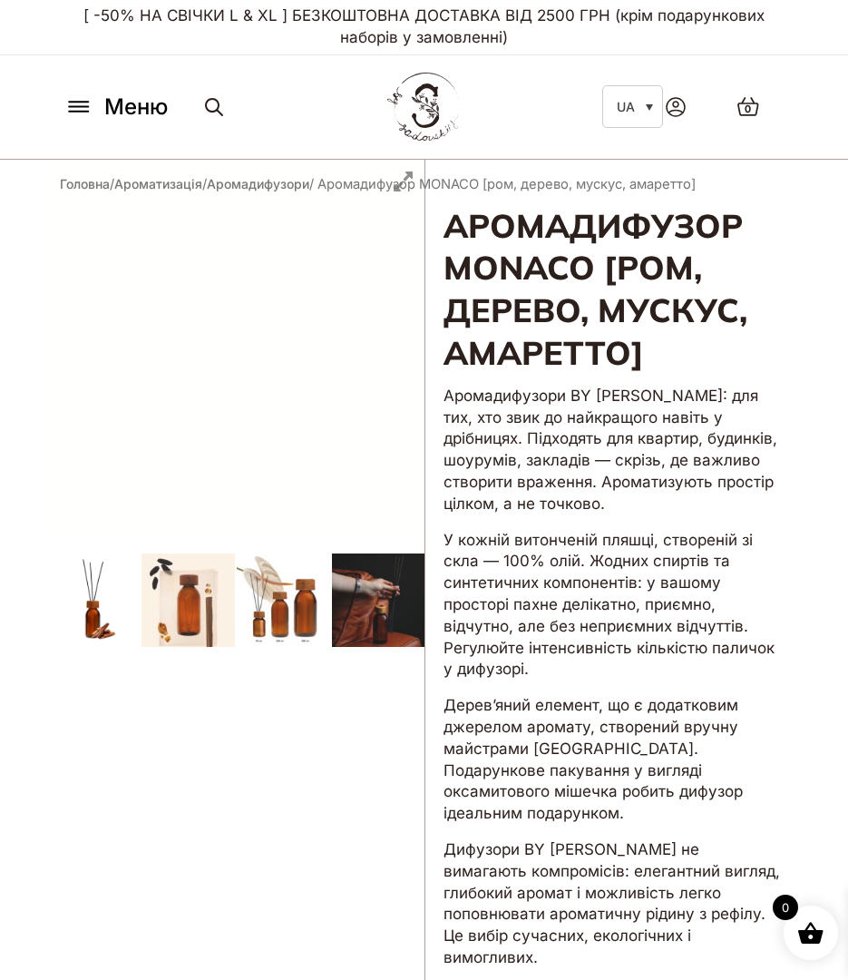
click at [81, 102] on icon at bounding box center [78, 102] width 19 height 0
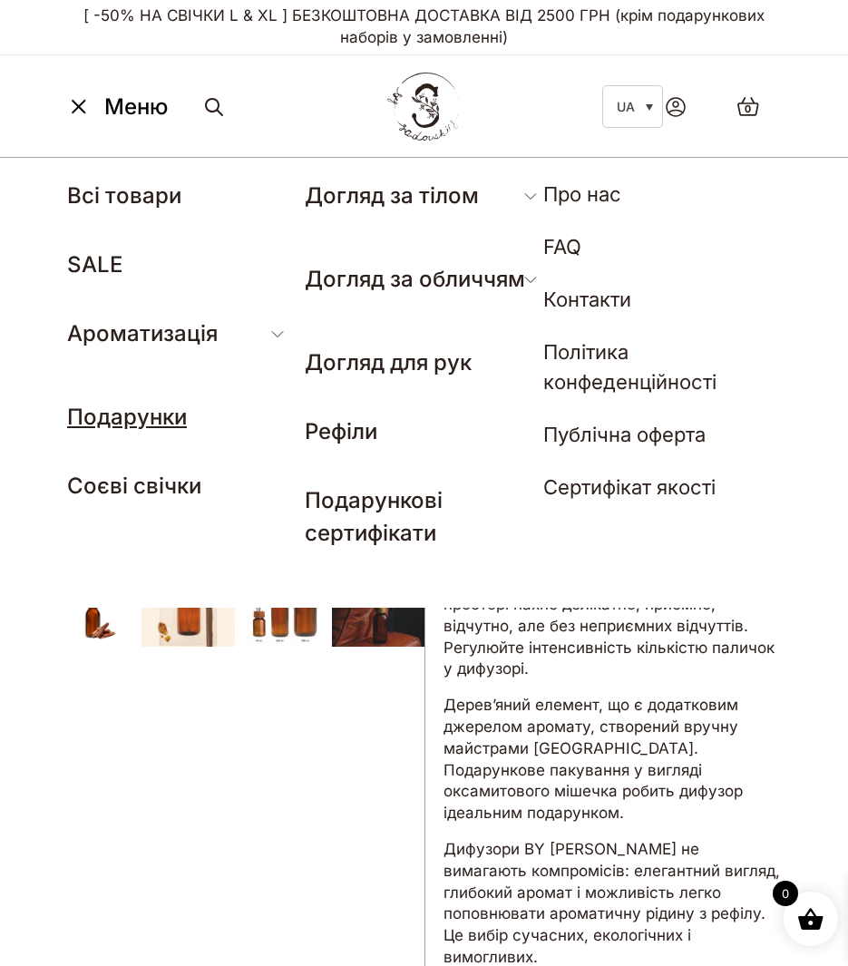
click at [159, 424] on link "Подарунки" at bounding box center [127, 417] width 120 height 26
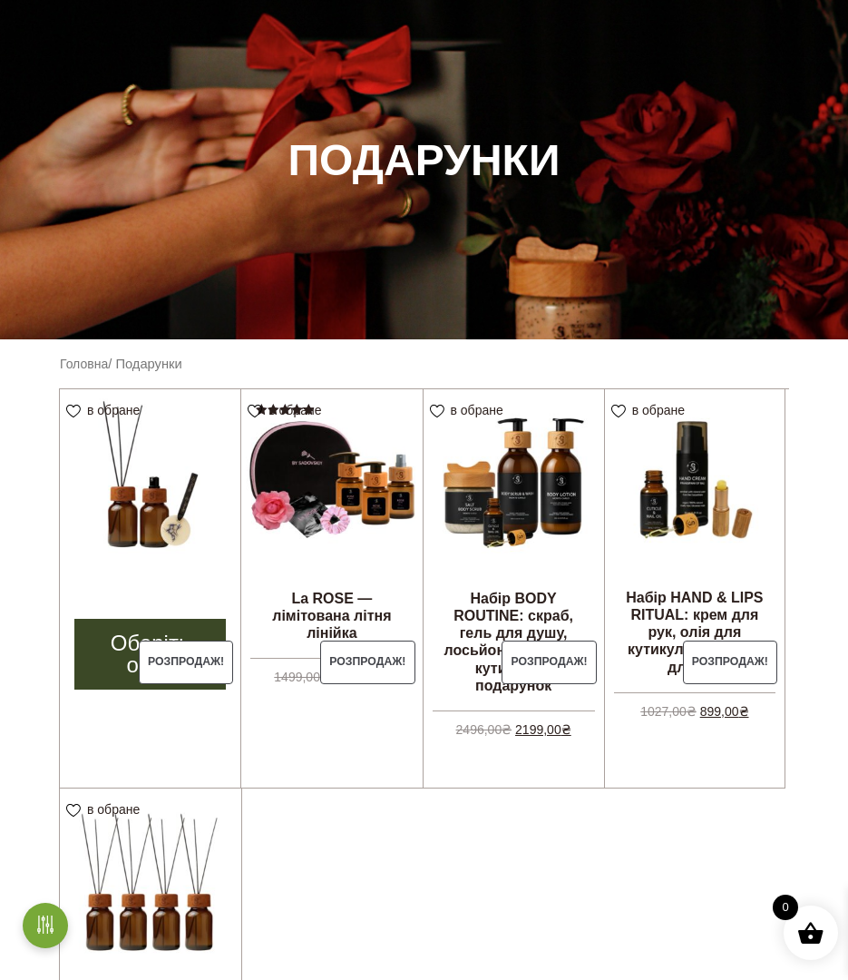
click at [128, 534] on img at bounding box center [150, 479] width 181 height 181
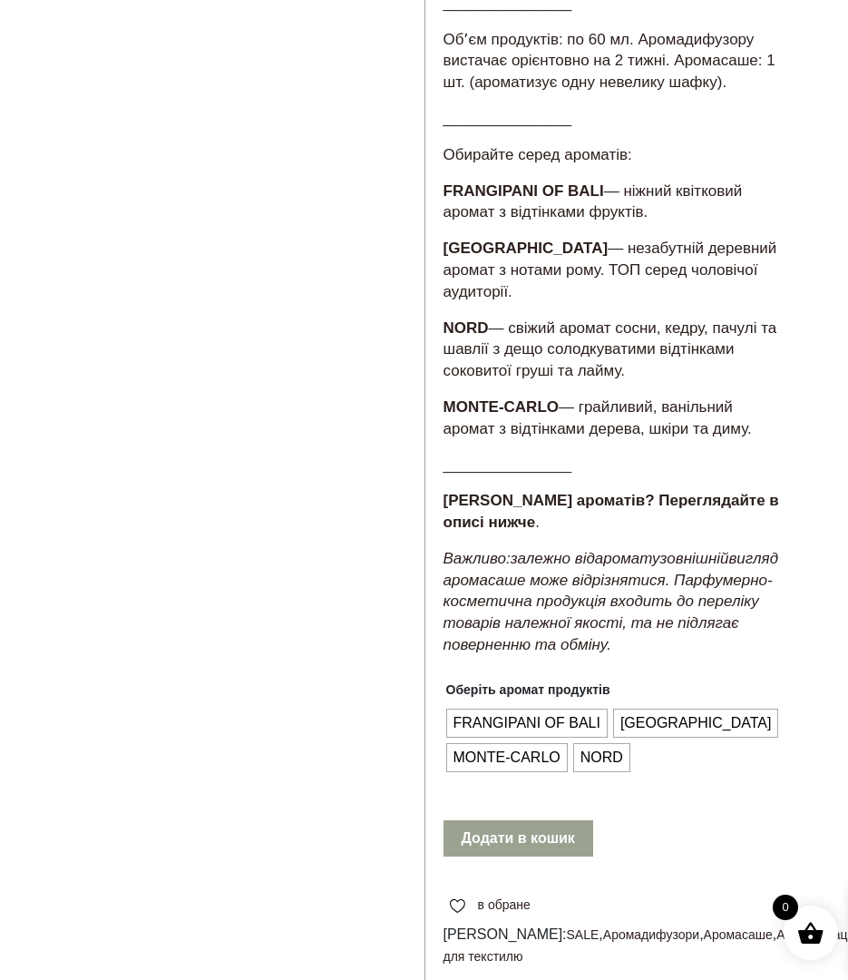
scroll to position [779, 0]
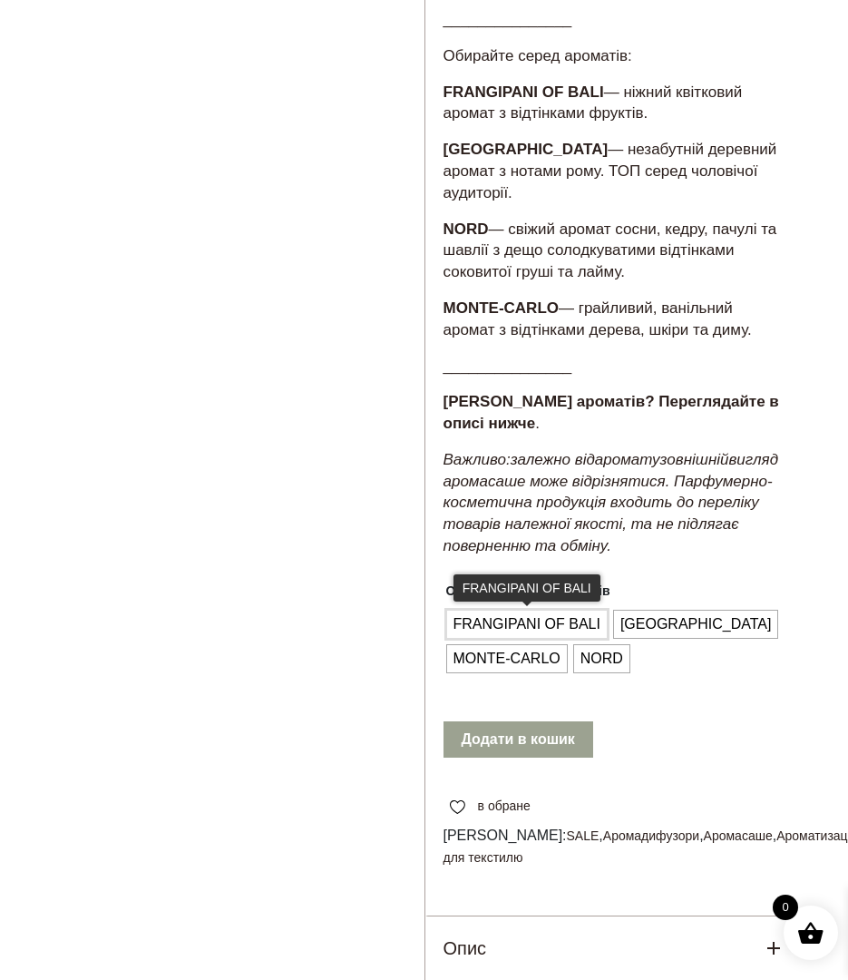
click at [571, 610] on span "FRANGIPANI OF BALI" at bounding box center [527, 624] width 156 height 29
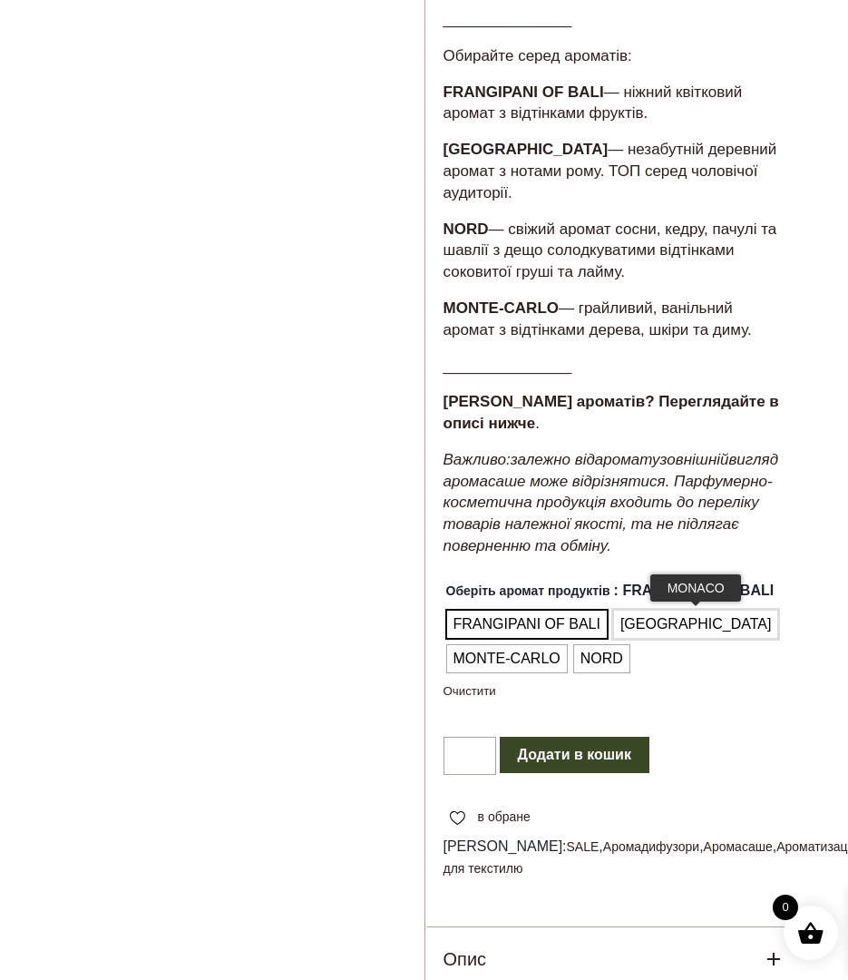
click at [656, 610] on span "[GEOGRAPHIC_DATA]" at bounding box center [696, 624] width 161 height 29
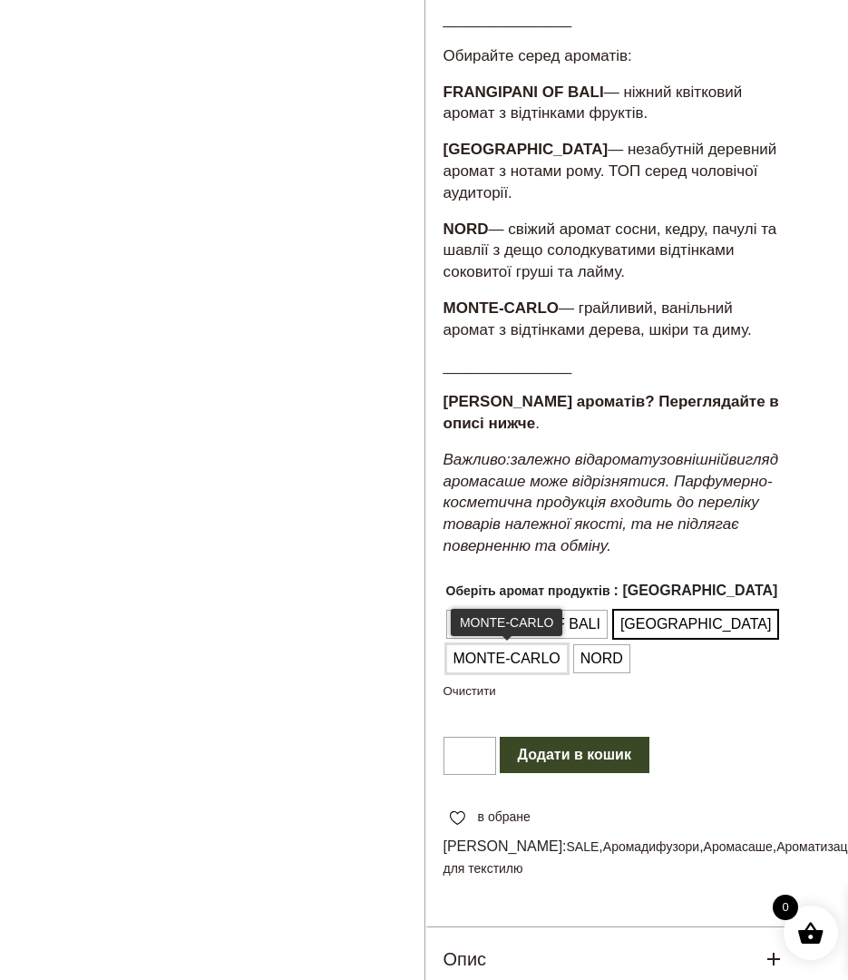
click at [497, 645] on span "MONTE-CARLO" at bounding box center [507, 658] width 116 height 29
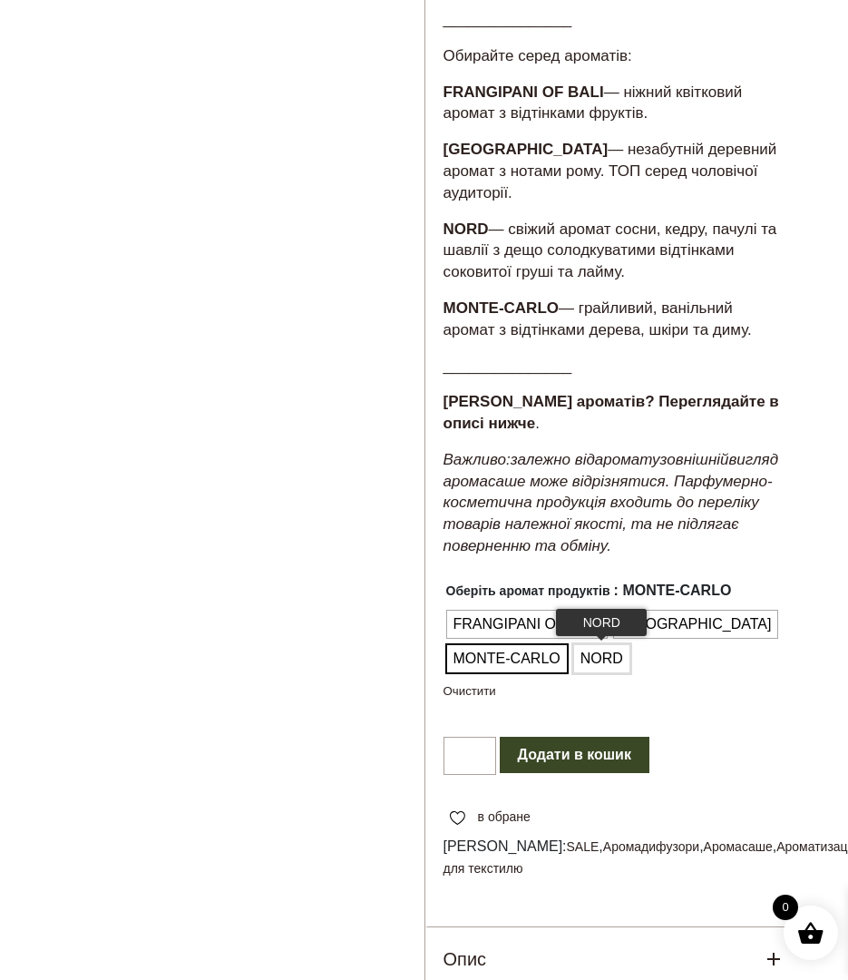
click at [605, 644] on span "NORD" at bounding box center [602, 658] width 52 height 29
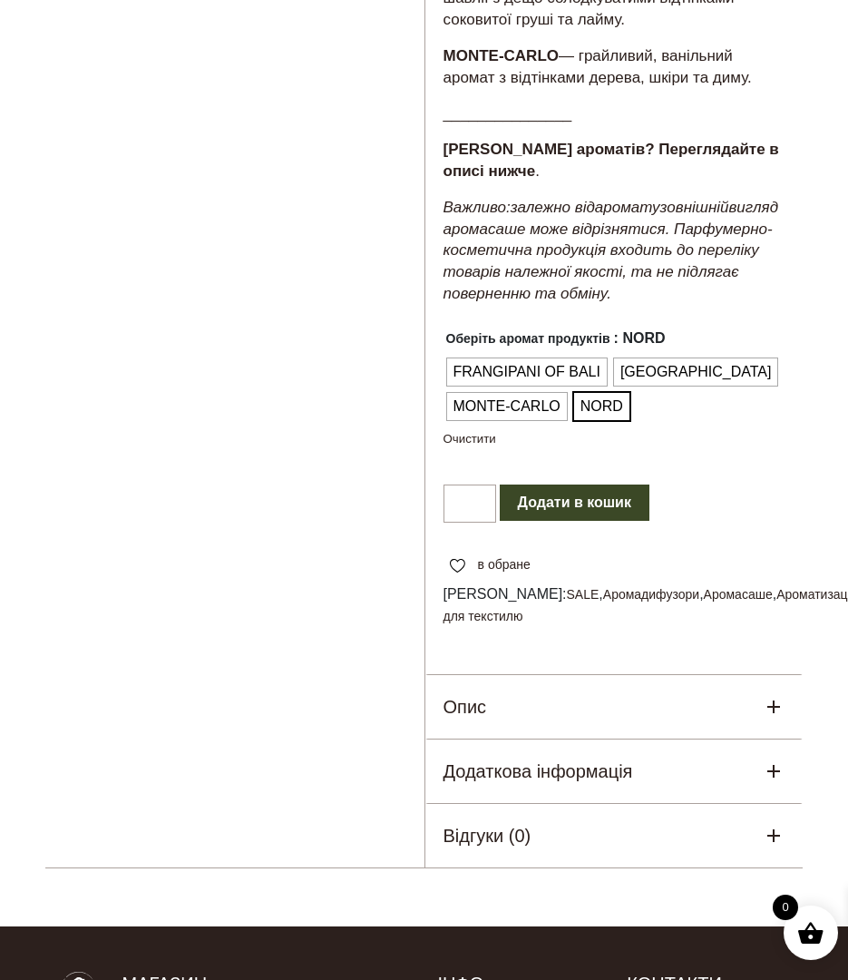
scroll to position [982, 0]
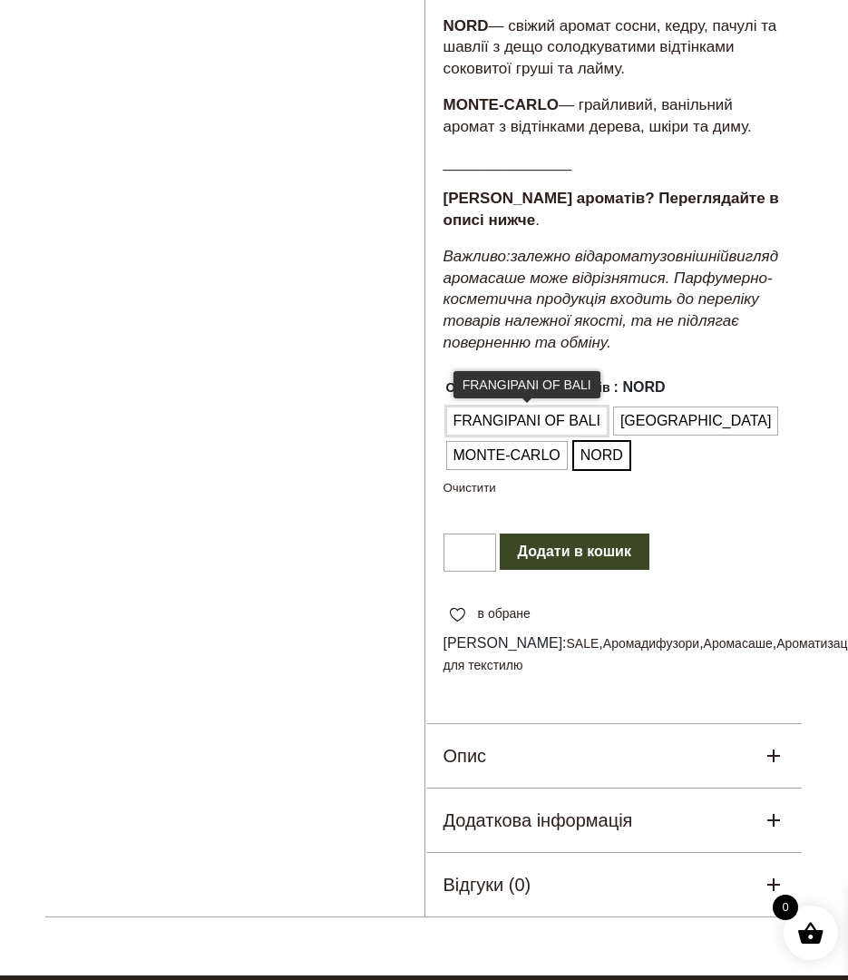
click at [539, 407] on span "FRANGIPANI OF BALI" at bounding box center [527, 421] width 156 height 29
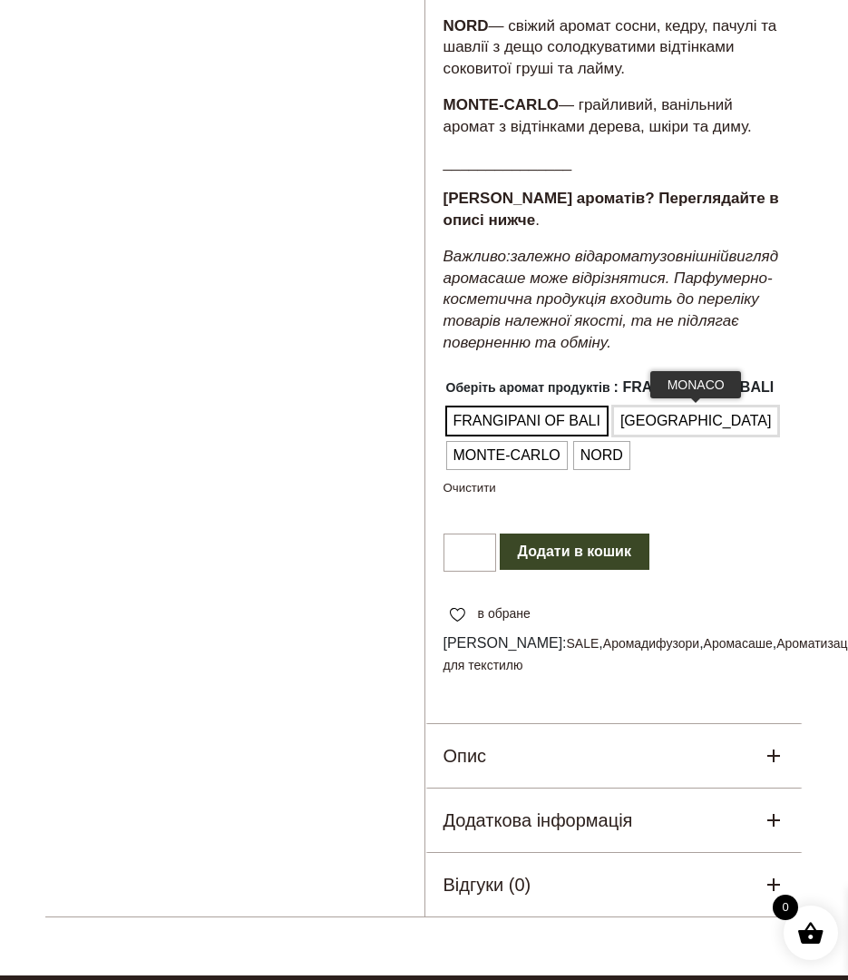
click at [648, 407] on span "[GEOGRAPHIC_DATA]" at bounding box center [696, 421] width 161 height 29
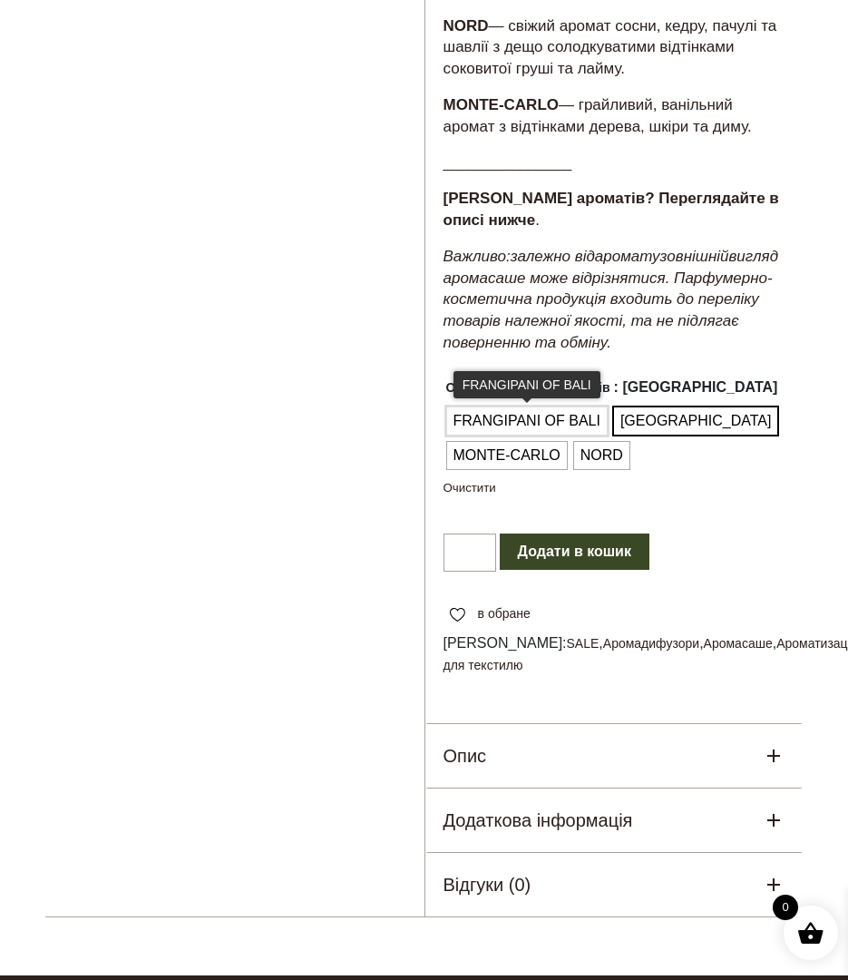
click at [507, 407] on span "FRANGIPANI OF BALI" at bounding box center [527, 421] width 156 height 29
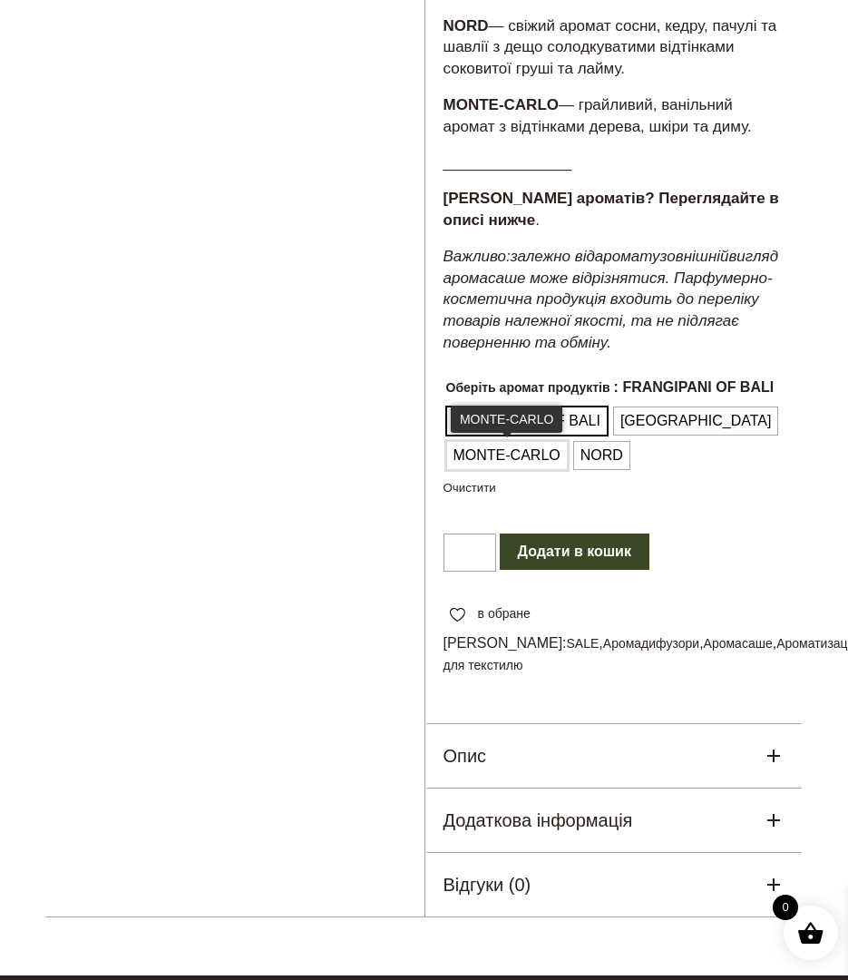
click at [493, 441] on span "MONTE-CARLO" at bounding box center [507, 455] width 116 height 29
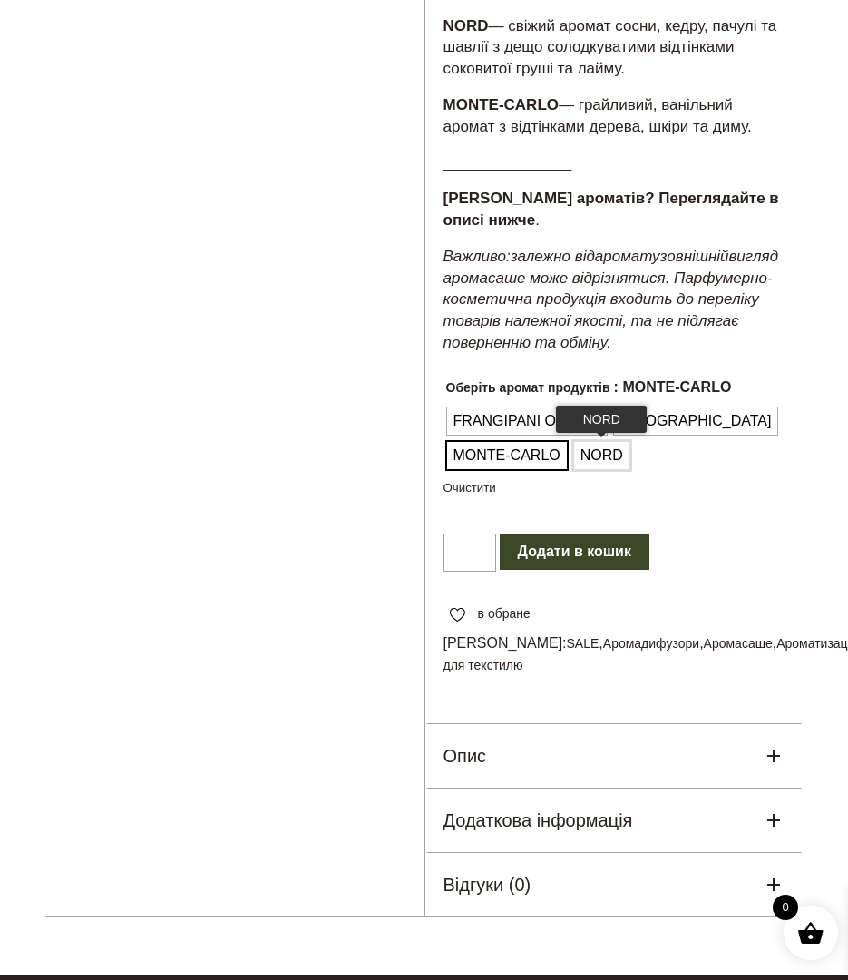
click at [604, 446] on span "NORD" at bounding box center [602, 455] width 52 height 29
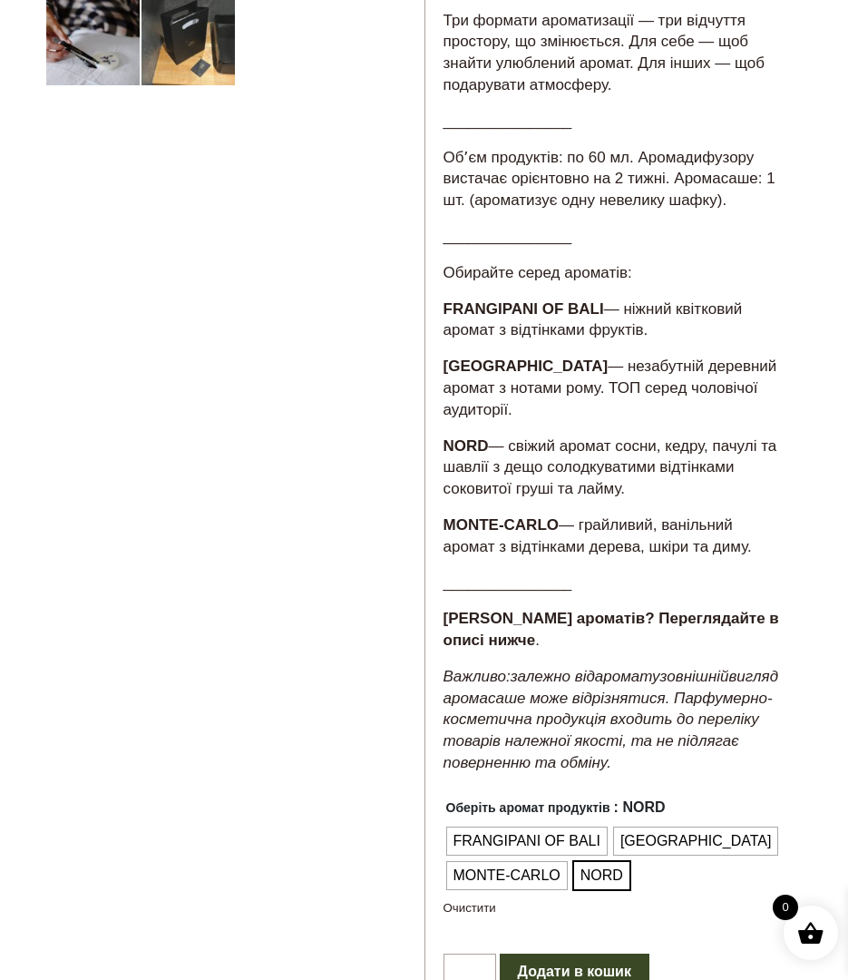
scroll to position [622, 0]
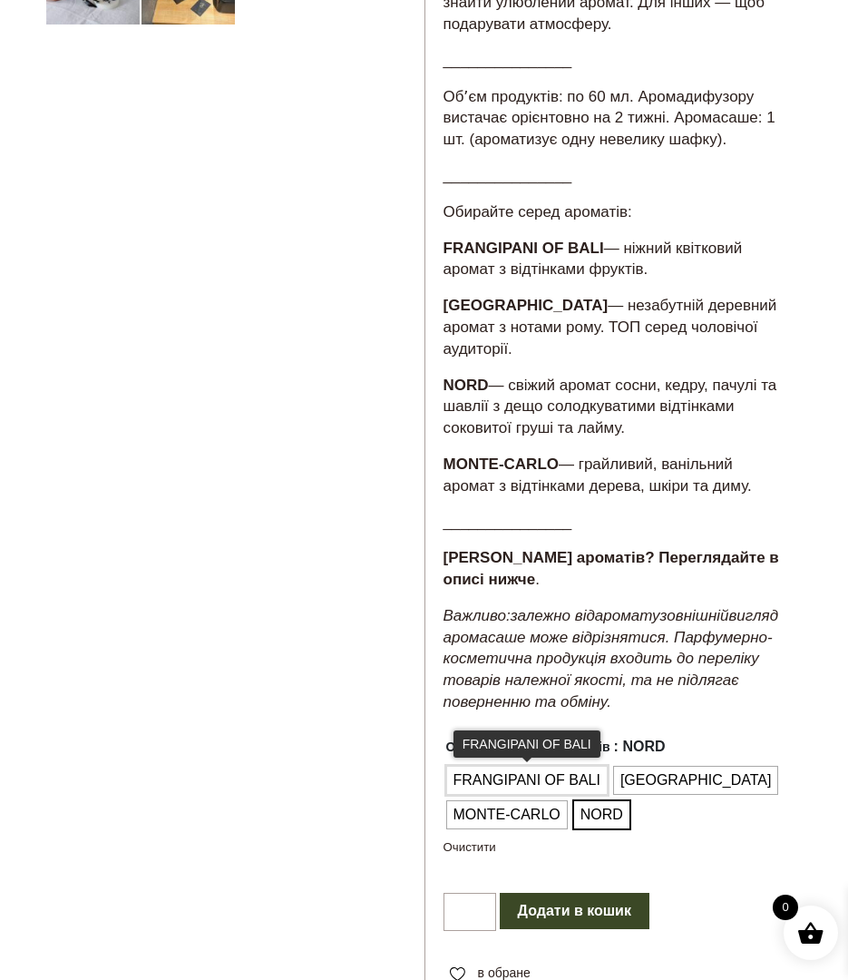
click at [561, 766] on span "FRANGIPANI OF BALI" at bounding box center [527, 780] width 156 height 29
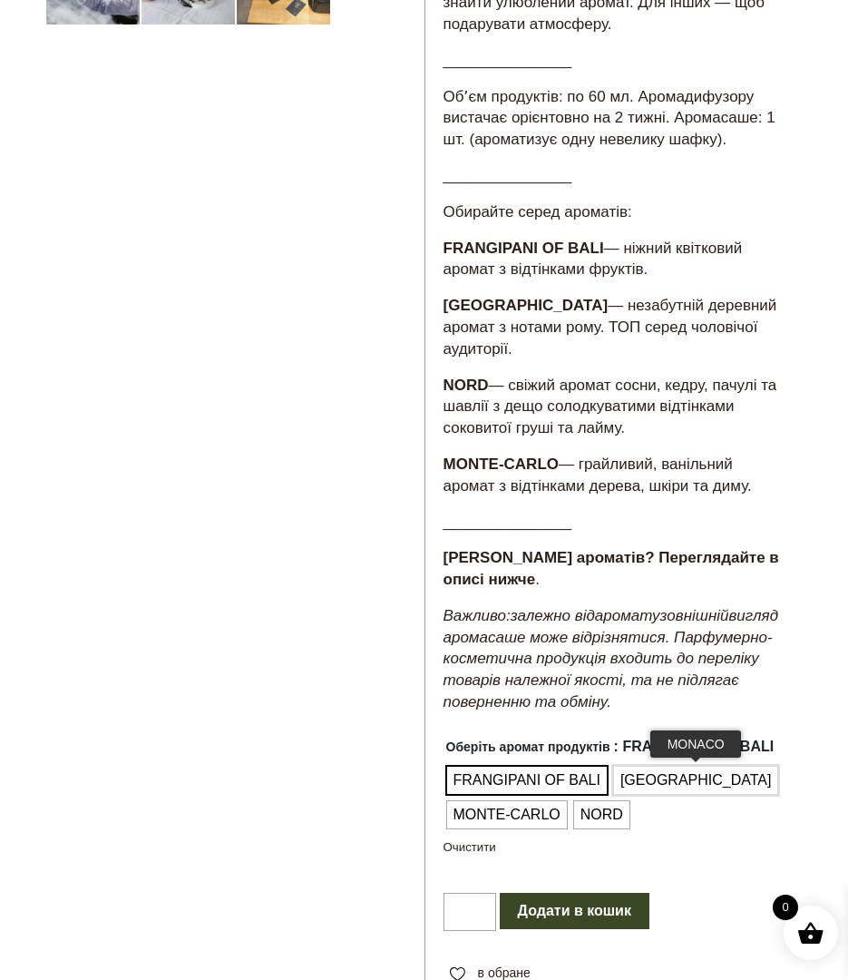
click at [648, 766] on span "[GEOGRAPHIC_DATA]" at bounding box center [696, 780] width 161 height 29
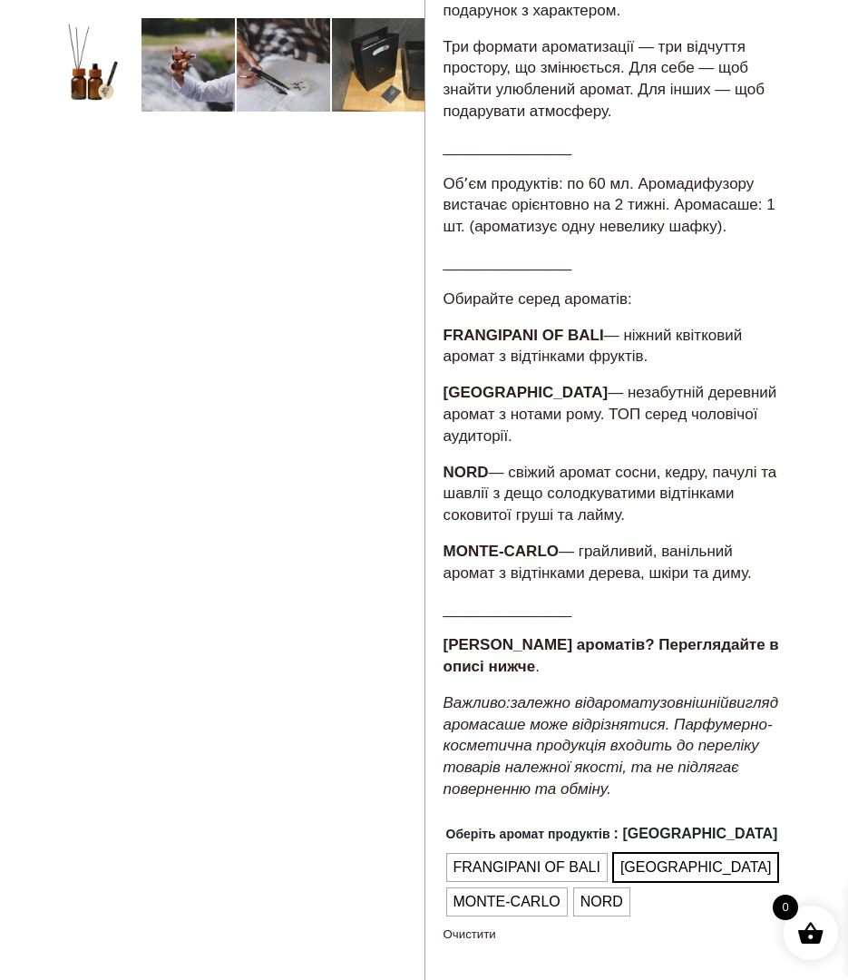
scroll to position [0, 0]
